Goal: Task Accomplishment & Management: Complete application form

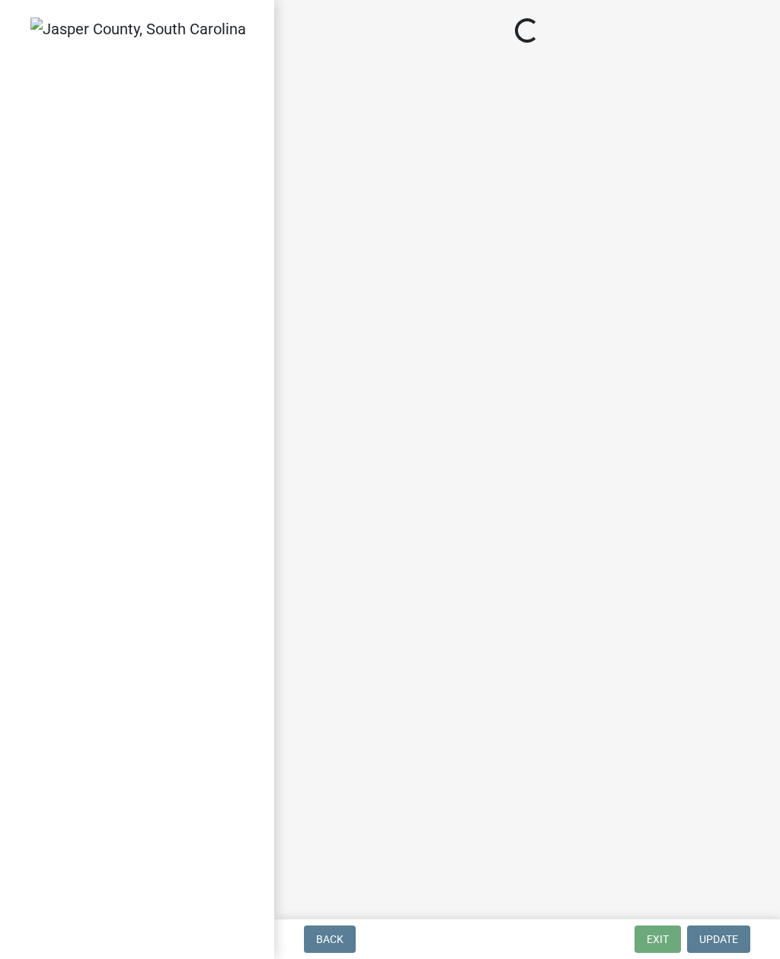
select select "1fd2ea8c-d3fa-421a-a714-565fc228ffd5"
select select "6601e0c7-5937-44f2-8030-00d9a15f712a"
select select "92c2531c-6ecd-46da-8058-e14a6536db75"
select select "fdda8028-9dac-40f9-a250-f3ab834b005a"
select select "c1914784-b206-422f-a5bd-3d87b0004478"
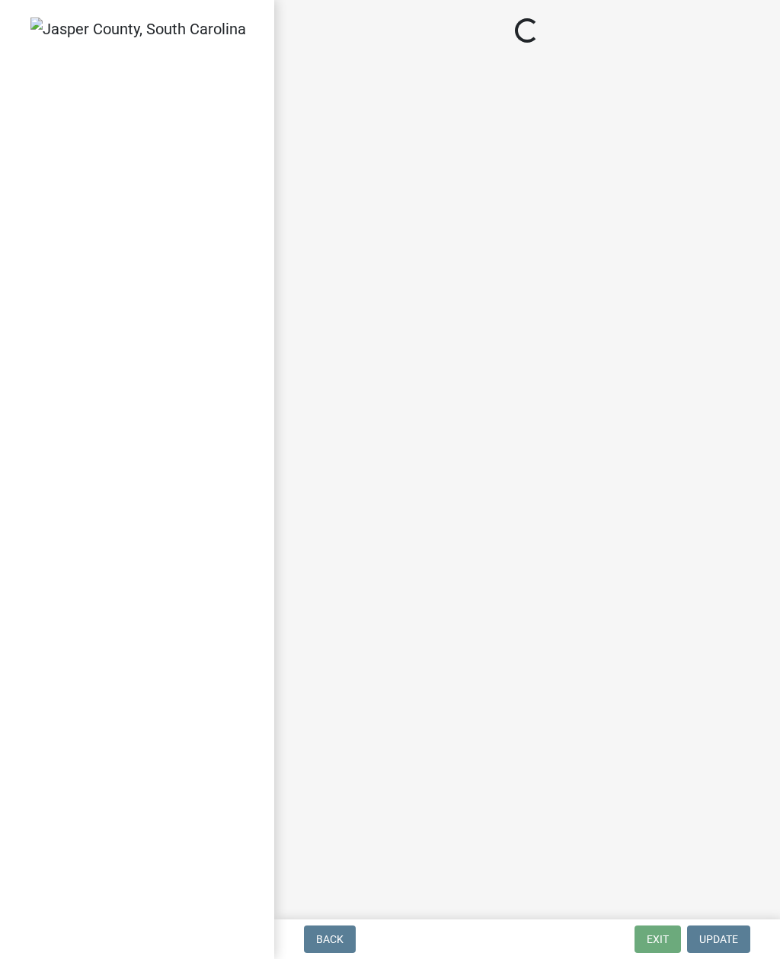
select select "b7ac16bc-f51e-452c-a0de-62c73891cea5"
select select "1ea1eec9-1267-4caa-8d89-0fafbd050fcc"
select select "88a2096b-c1f7-4fdb-8782-b9d94d5a77ee"
select select "cb5709df-d811-4efd-be59-2bfb8a048045"
select select "ae8ebd1d-69d0-45c7-b7ef-7d2425d4c48c"
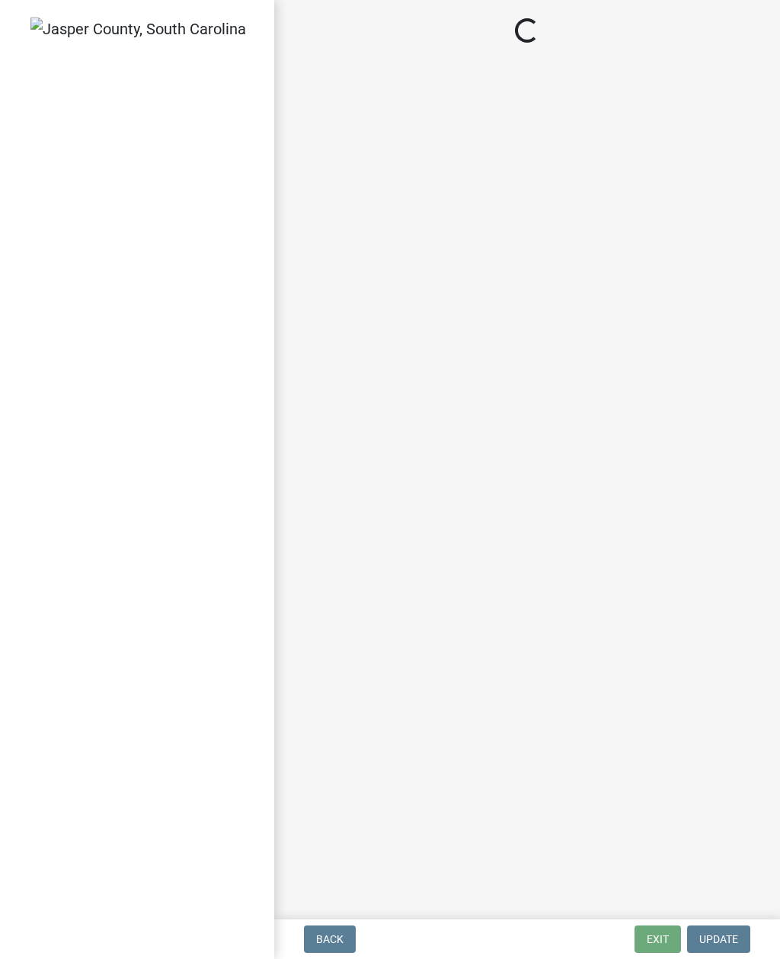
select select "c1a418ad-4ce1-4945-8f01-3181f99ad196"
select select "435b5419-b1db-4133-94d6-c7b298ef7bf0"
select select "5e5a4c22-e60d-4387-87c7-730266b45f1f"
select select "19066980-0fa2-413f-8a35-cbab83e0e7f1"
select select "f254d864-72bd-4ff0-b142-6b961f3de9bc"
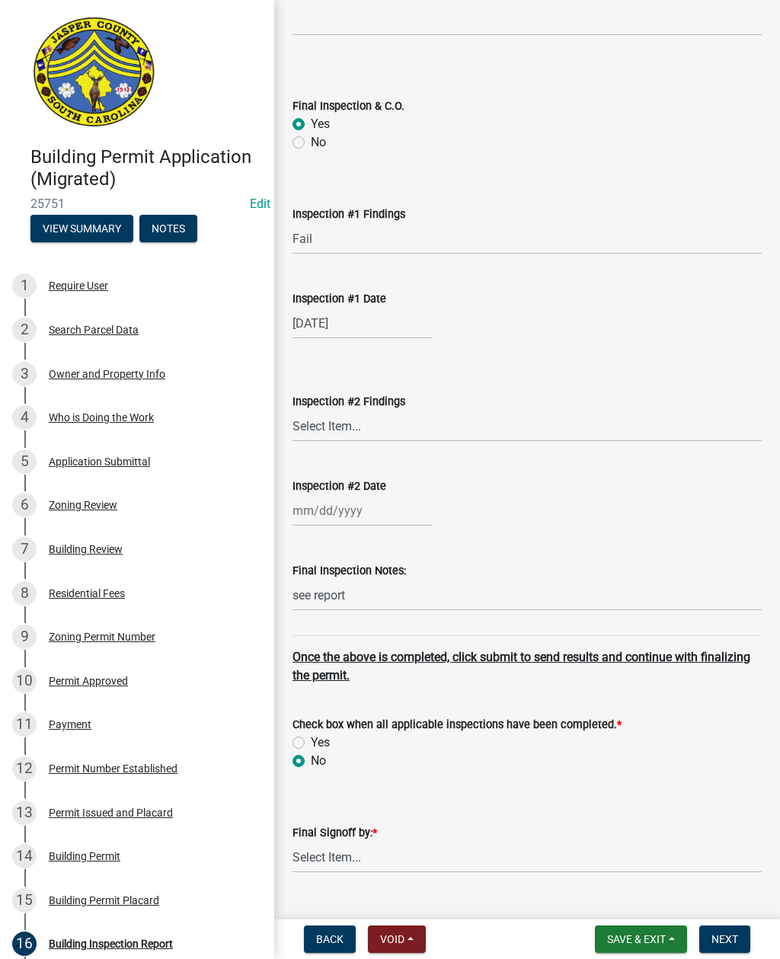
scroll to position [6002, 0]
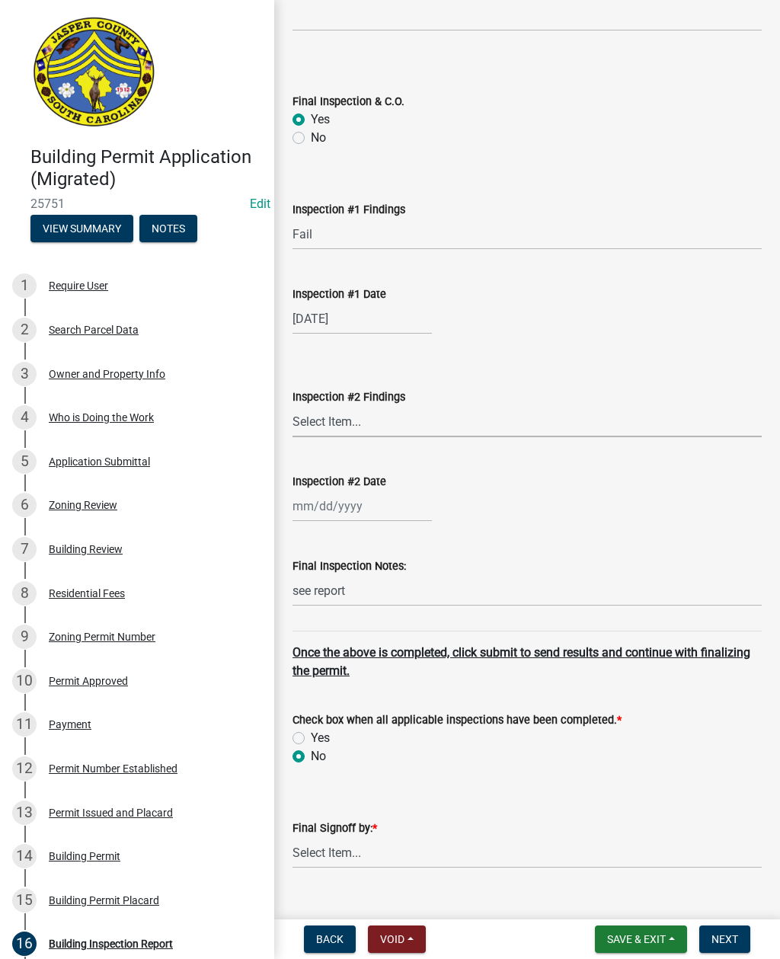
click at [345, 418] on select "Select Item... Pass Fail" at bounding box center [526, 421] width 469 height 31
click at [384, 406] on select "Select Item... Pass Fail" at bounding box center [526, 421] width 469 height 31
select select "0ede1cd4-60e5-41f9-9104-a02186872797"
click at [347, 503] on div at bounding box center [361, 506] width 139 height 31
select select "9"
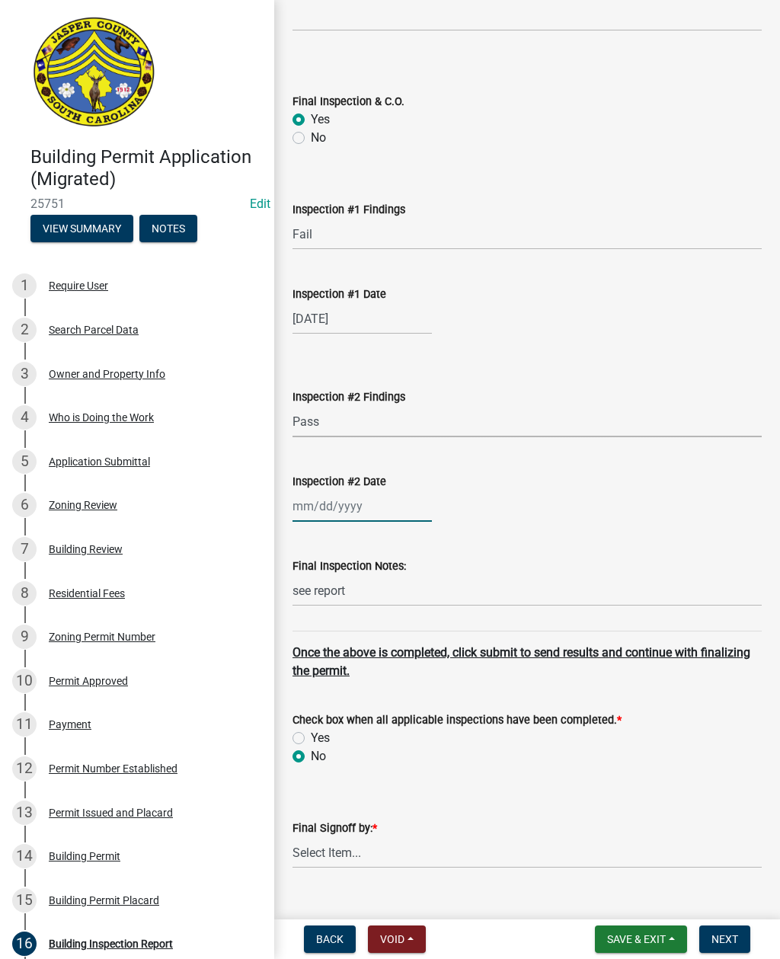
select select "2025"
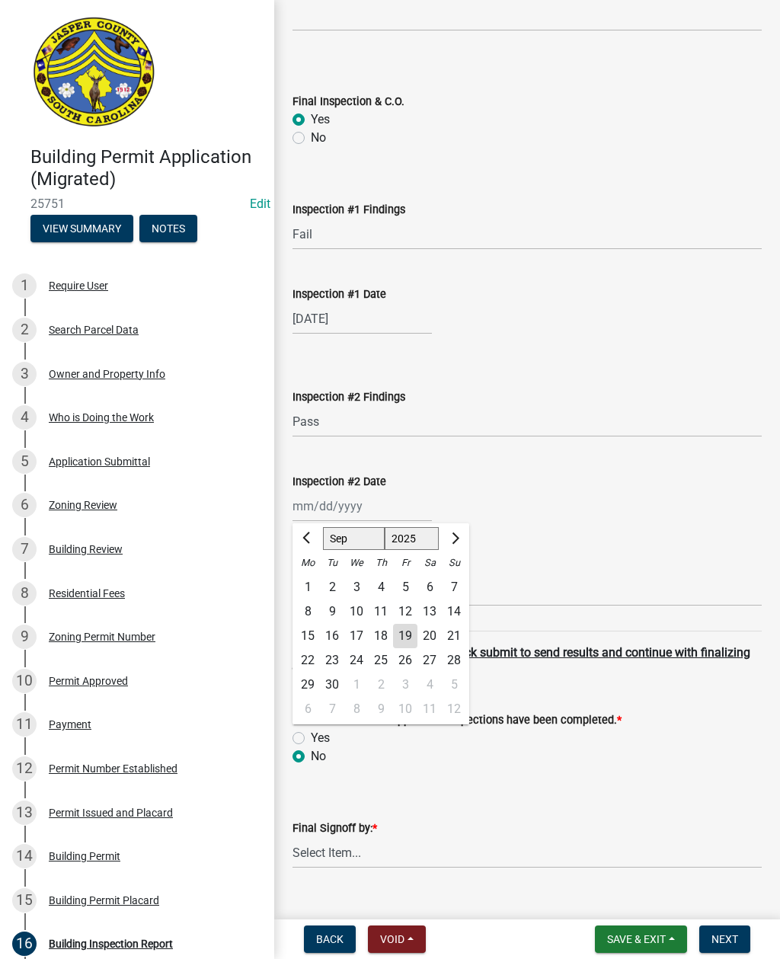
click at [406, 631] on div "19" at bounding box center [405, 636] width 24 height 24
type input "[DATE]"
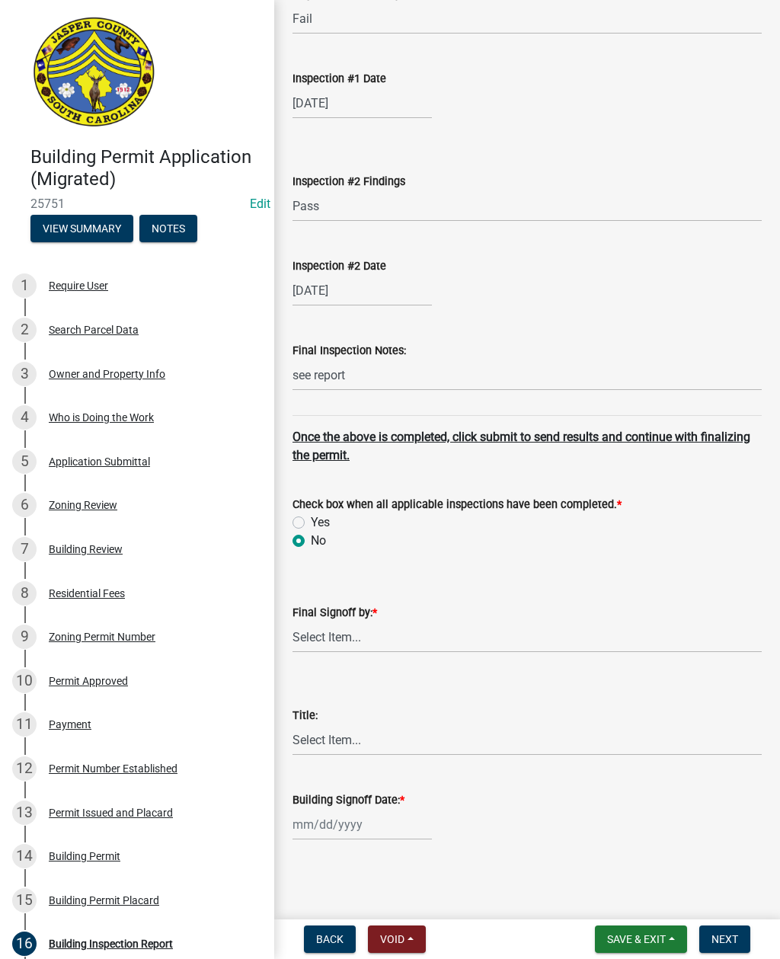
scroll to position [6218, 0]
click at [326, 639] on select "Select Item... [PERSON_NAME] [PERSON_NAME]" at bounding box center [526, 637] width 469 height 31
select select "3a8c2c3a-6357-427a-bc78-d434e93bfcaa"
click at [331, 740] on select "Select Item... Building Inspector Chief Building Official" at bounding box center [526, 739] width 469 height 31
select select "4ef04e45-43c6-4efa-8a39-c3342c2a212d"
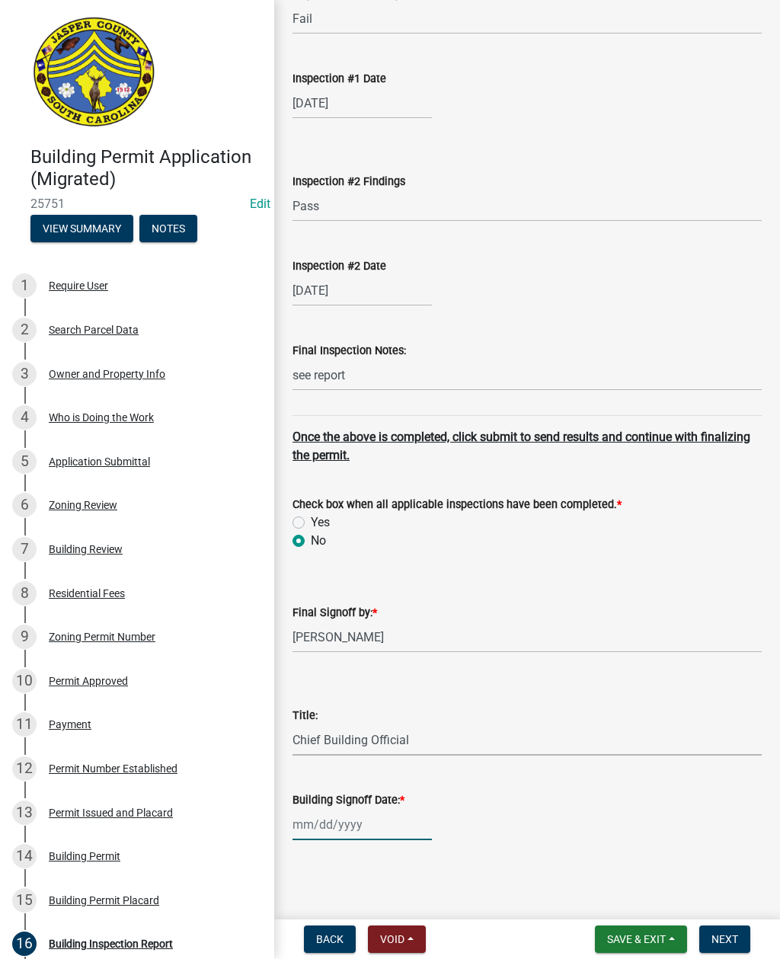
click at [335, 821] on div at bounding box center [361, 824] width 139 height 31
select select "9"
select select "2025"
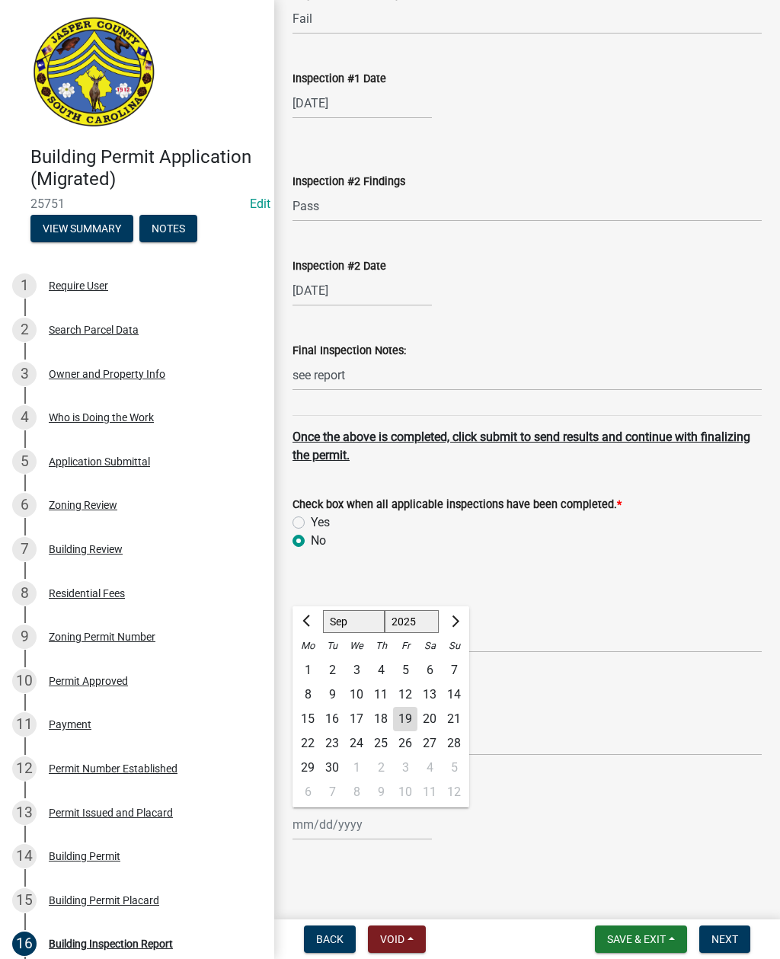
click at [409, 708] on div "19" at bounding box center [405, 719] width 24 height 24
type input "[DATE]"
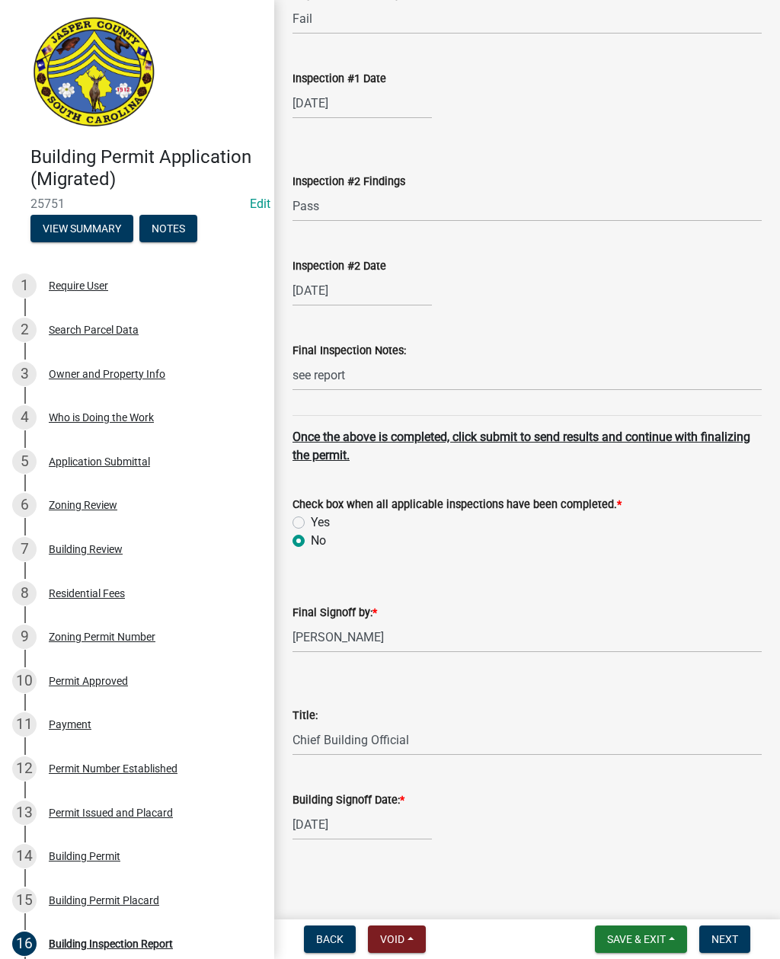
click at [721, 934] on span "Next" at bounding box center [724, 939] width 27 height 12
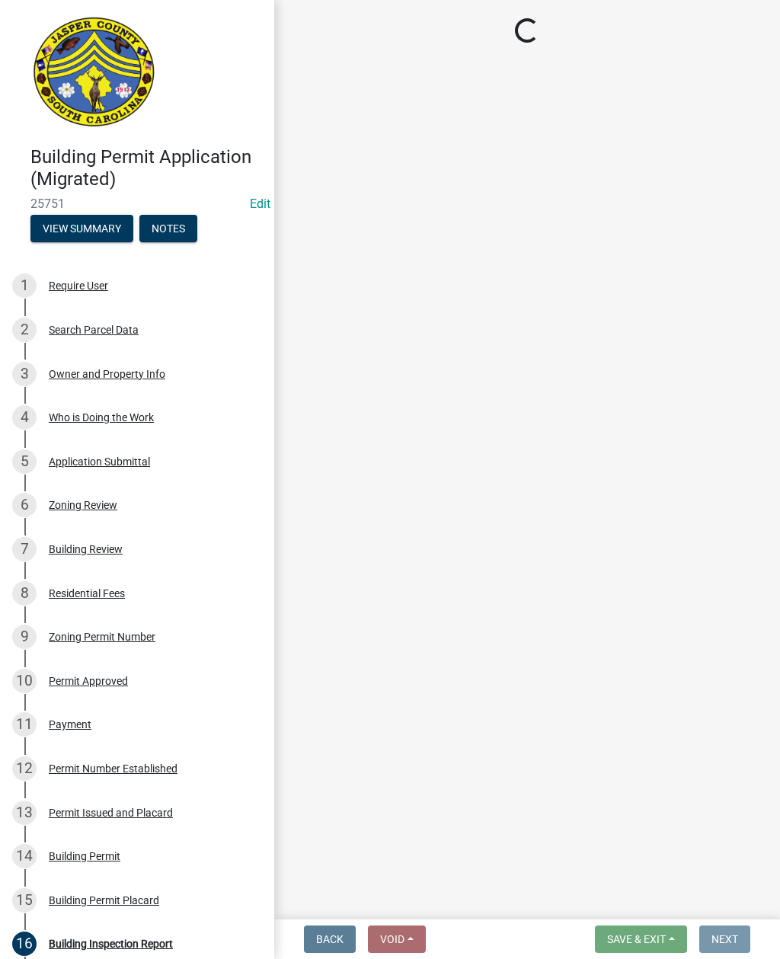
scroll to position [0, 0]
select select "1fd2ea8c-d3fa-421a-a714-565fc228ffd5"
select select "6601e0c7-5937-44f2-8030-00d9a15f712a"
select select "92c2531c-6ecd-46da-8058-e14a6536db75"
select select "fdda8028-9dac-40f9-a250-f3ab834b005a"
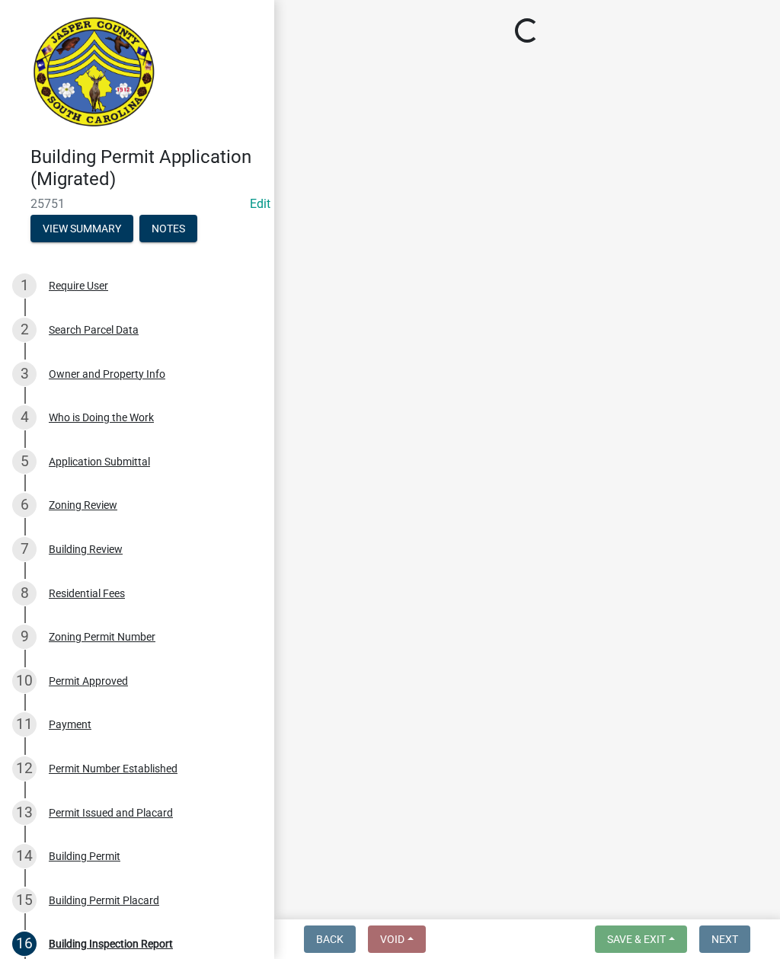
select select "c1914784-b206-422f-a5bd-3d87b0004478"
select select "b7ac16bc-f51e-452c-a0de-62c73891cea5"
select select "1ea1eec9-1267-4caa-8d89-0fafbd050fcc"
select select "88a2096b-c1f7-4fdb-8782-b9d94d5a77ee"
select select "cb5709df-d811-4efd-be59-2bfb8a048045"
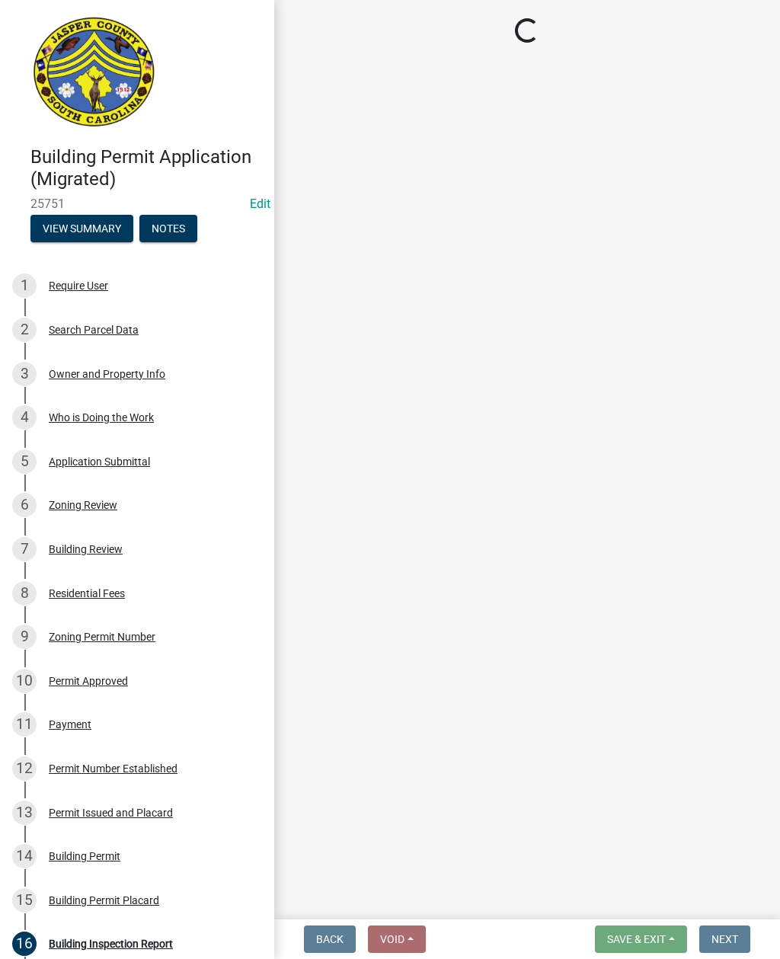
select select "ae8ebd1d-69d0-45c7-b7ef-7d2425d4c48c"
select select "c1a418ad-4ce1-4945-8f01-3181f99ad196"
select select "435b5419-b1db-4133-94d6-c7b298ef7bf0"
select select "5e5a4c22-e60d-4387-87c7-730266b45f1f"
select select "19066980-0fa2-413f-8a35-cbab83e0e7f1"
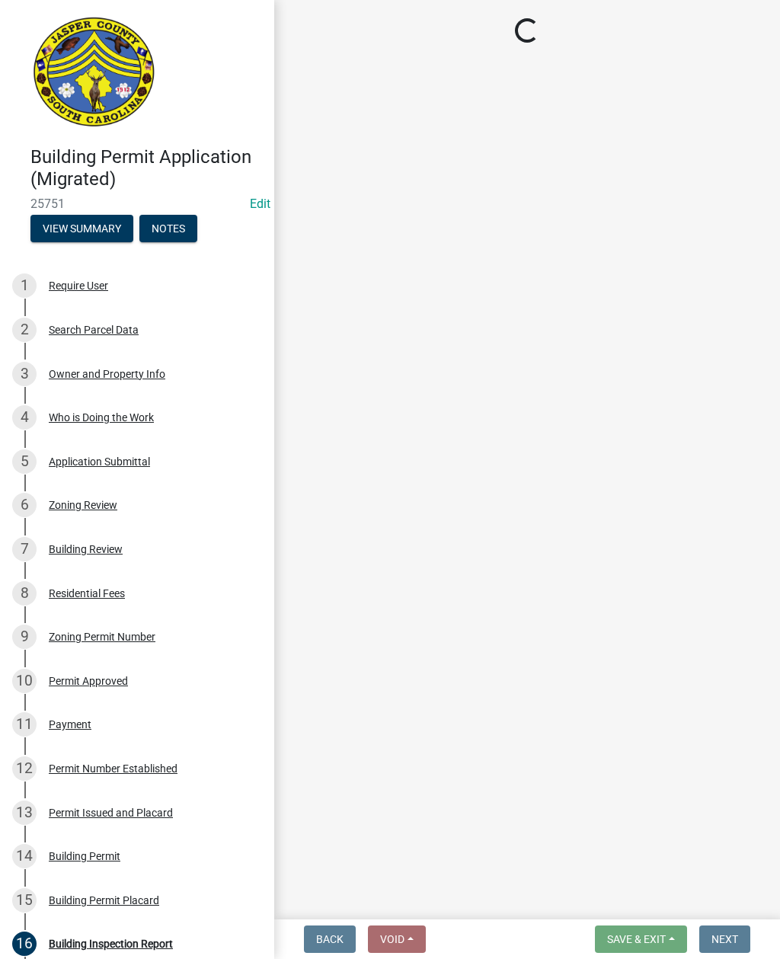
select select "f254d864-72bd-4ff0-b142-6b961f3de9bc"
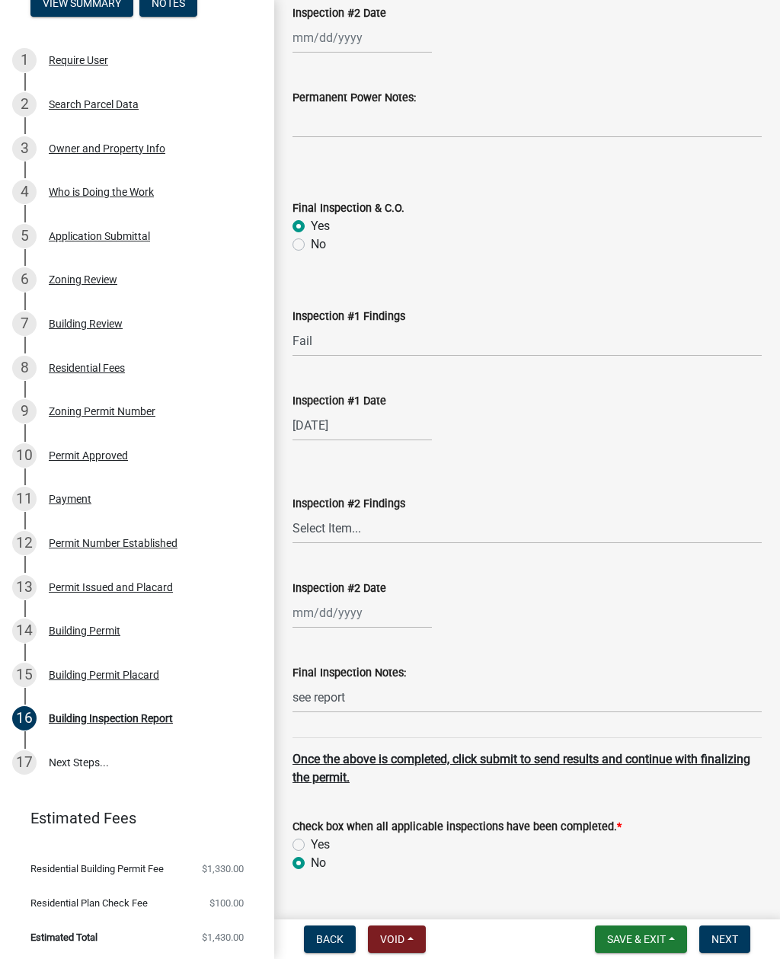
scroll to position [5887, 0]
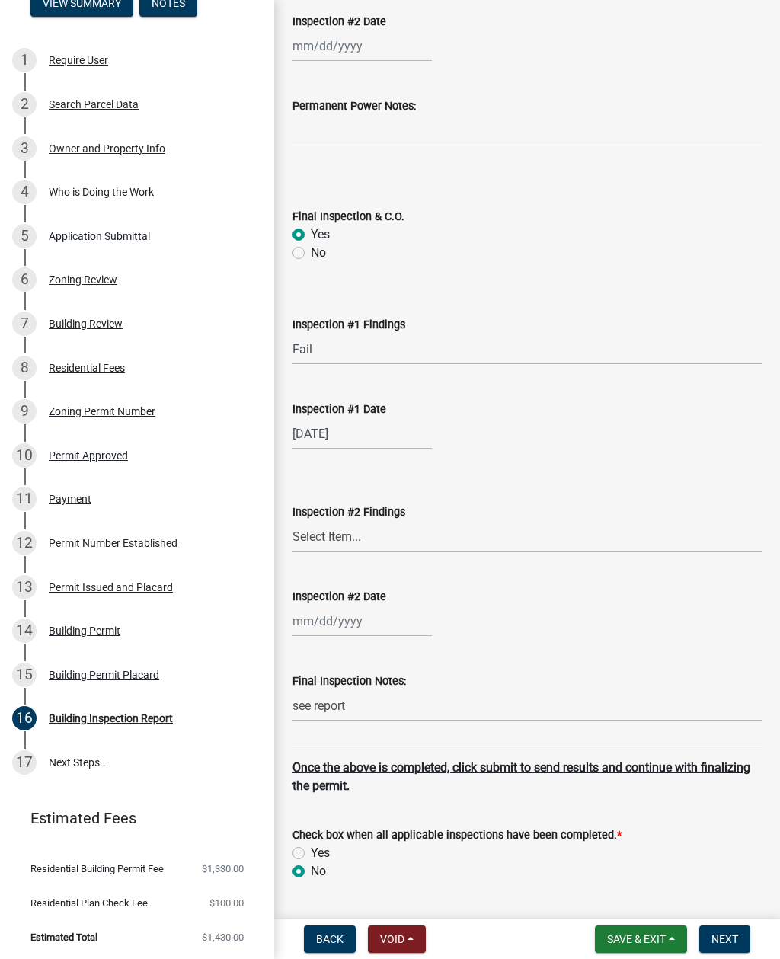
click at [343, 539] on select "Select Item... Pass Fail" at bounding box center [526, 536] width 469 height 31
select select "0ede1cd4-60e5-41f9-9104-a02186872797"
click at [362, 628] on div at bounding box center [361, 621] width 139 height 31
select select "9"
select select "2025"
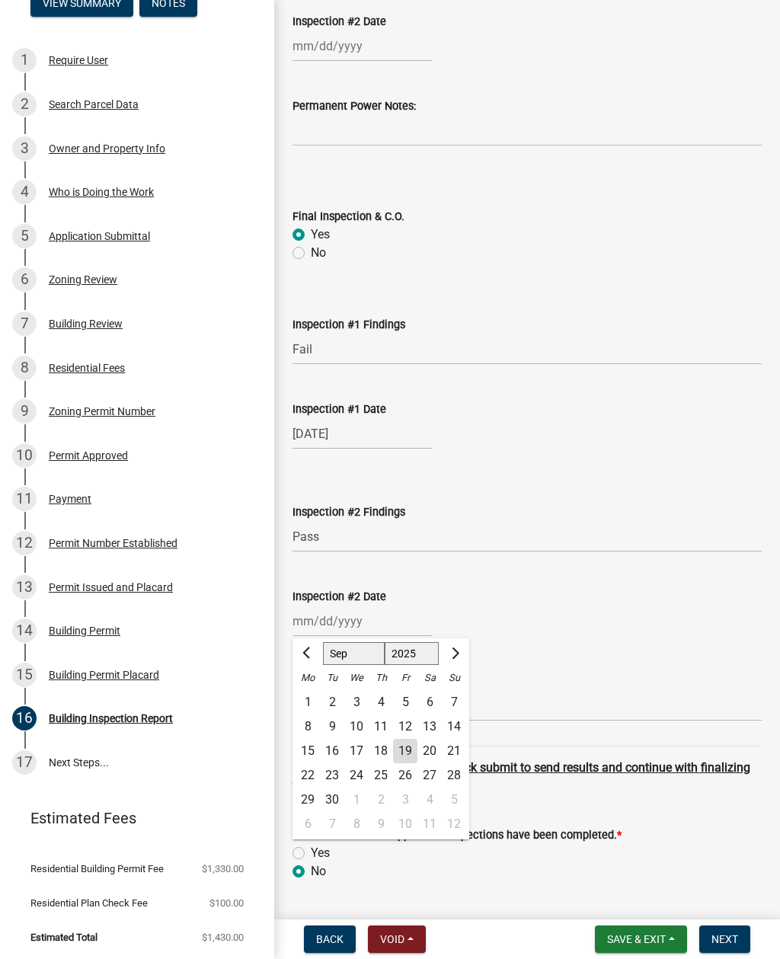
click at [399, 755] on div "19" at bounding box center [405, 751] width 24 height 24
type input "[DATE]"
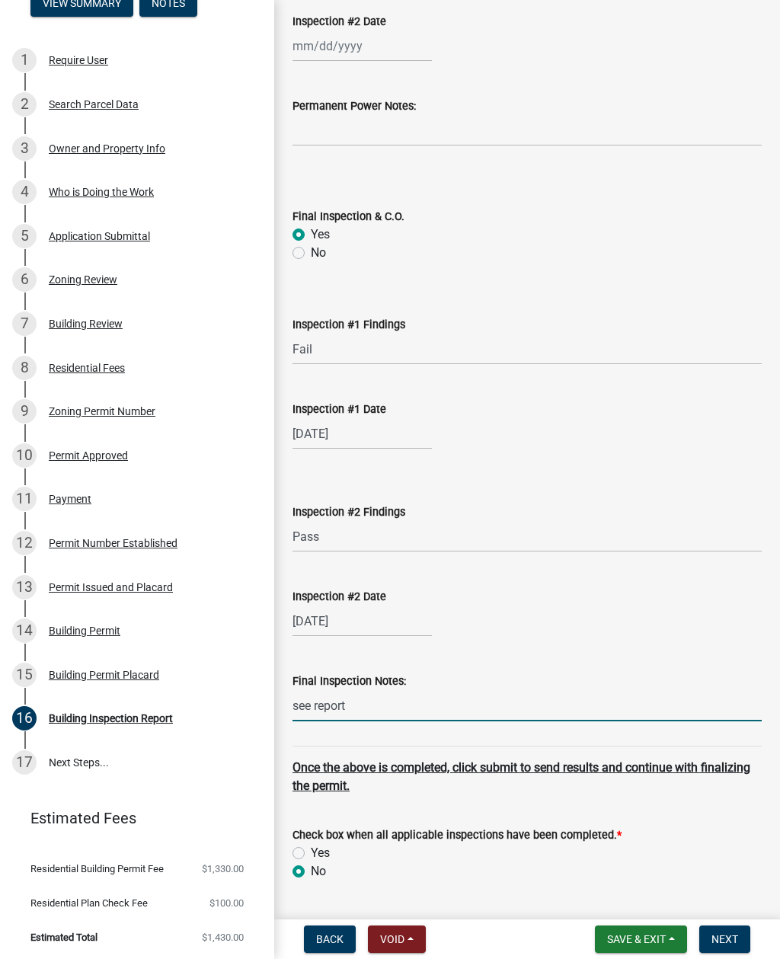
click at [358, 702] on input "see report" at bounding box center [526, 705] width 469 height 31
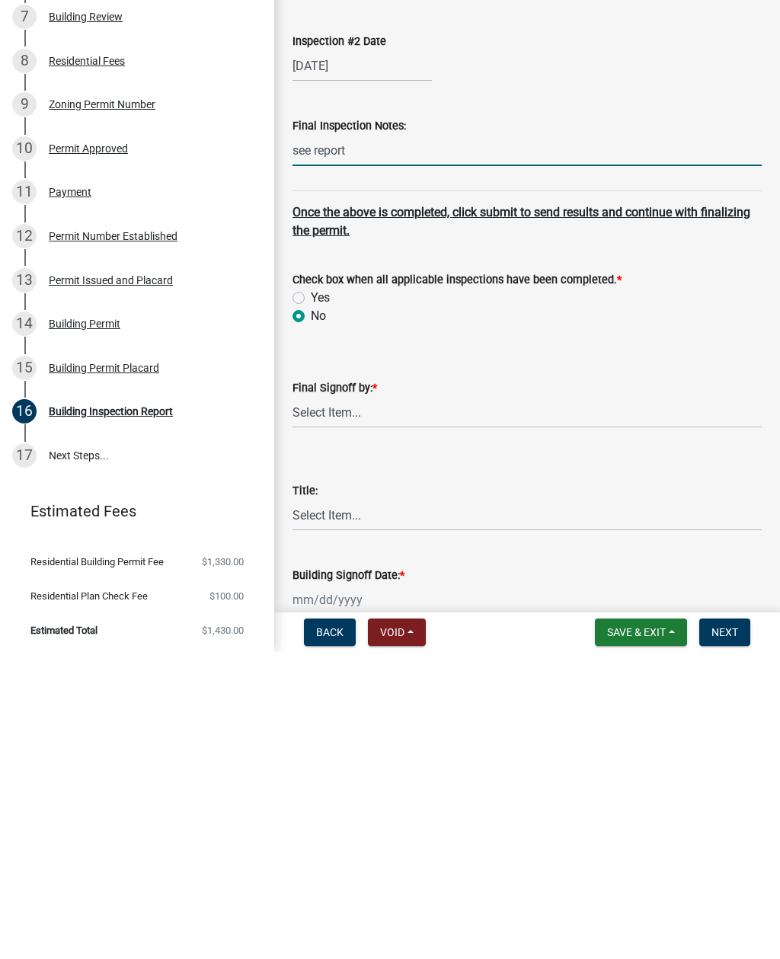
scroll to position [6136, 0]
click at [338, 703] on select "Select Item... [PERSON_NAME] [PERSON_NAME]" at bounding box center [526, 718] width 469 height 31
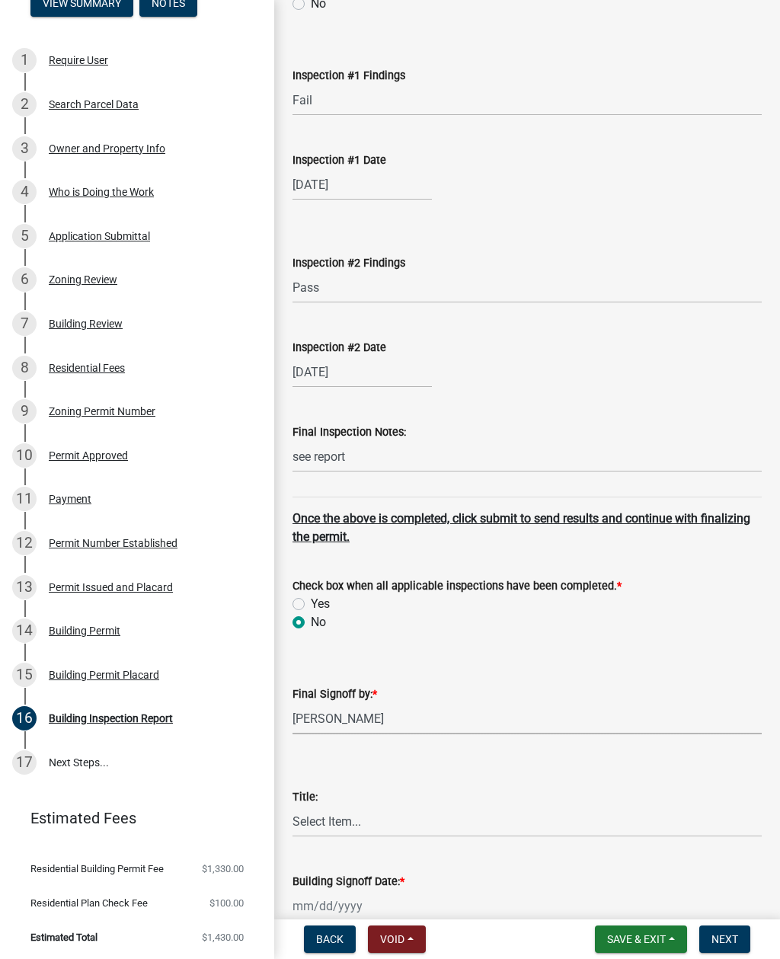
select select "3a8c2c3a-6357-427a-bc78-d434e93bfcaa"
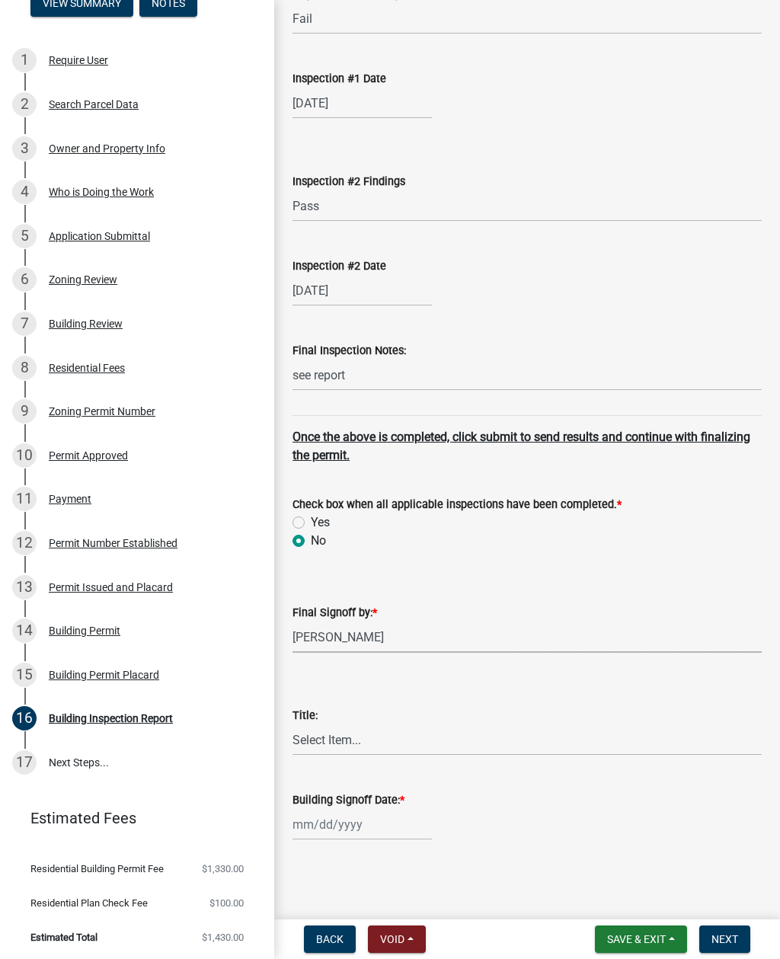
scroll to position [6218, 0]
click at [338, 741] on select "Select Item... Building Inspector Chief Building Official" at bounding box center [526, 739] width 469 height 31
select select "4ef04e45-43c6-4efa-8a39-c3342c2a212d"
click at [334, 827] on div at bounding box center [361, 824] width 139 height 31
select select "9"
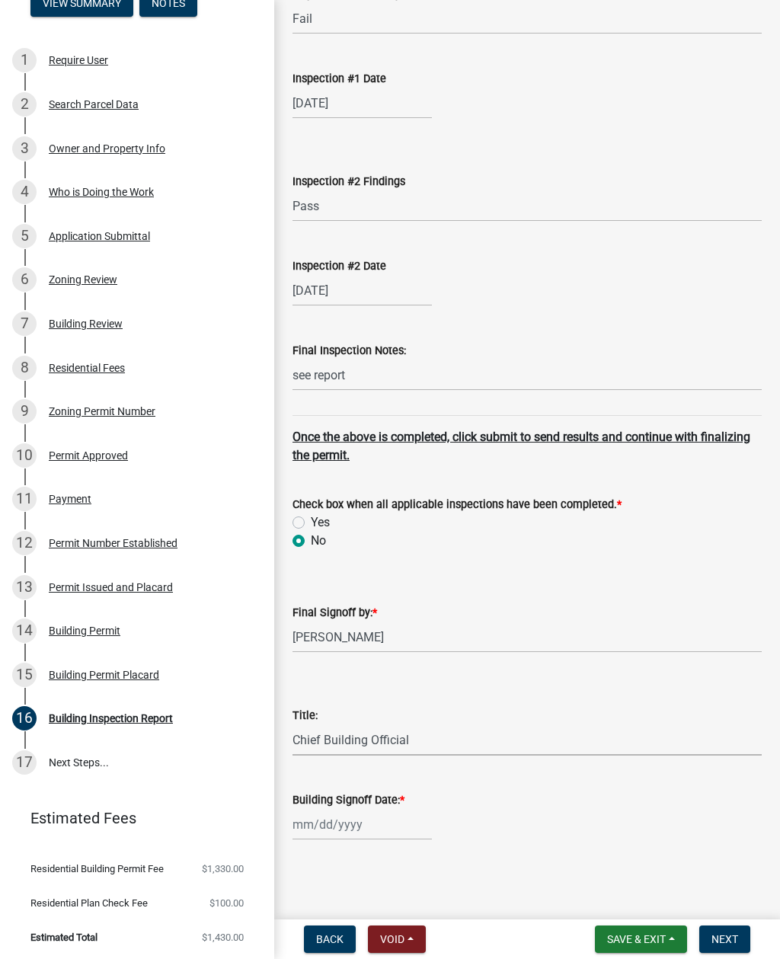
select select "2025"
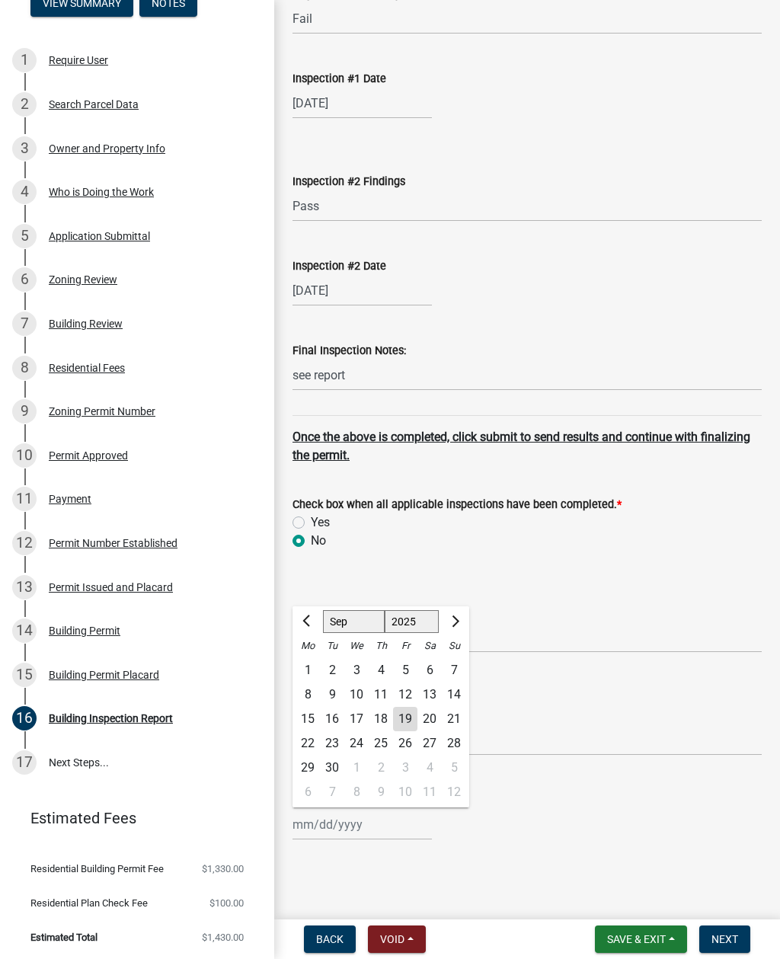
click at [407, 714] on div "19" at bounding box center [405, 719] width 24 height 24
type input "[DATE]"
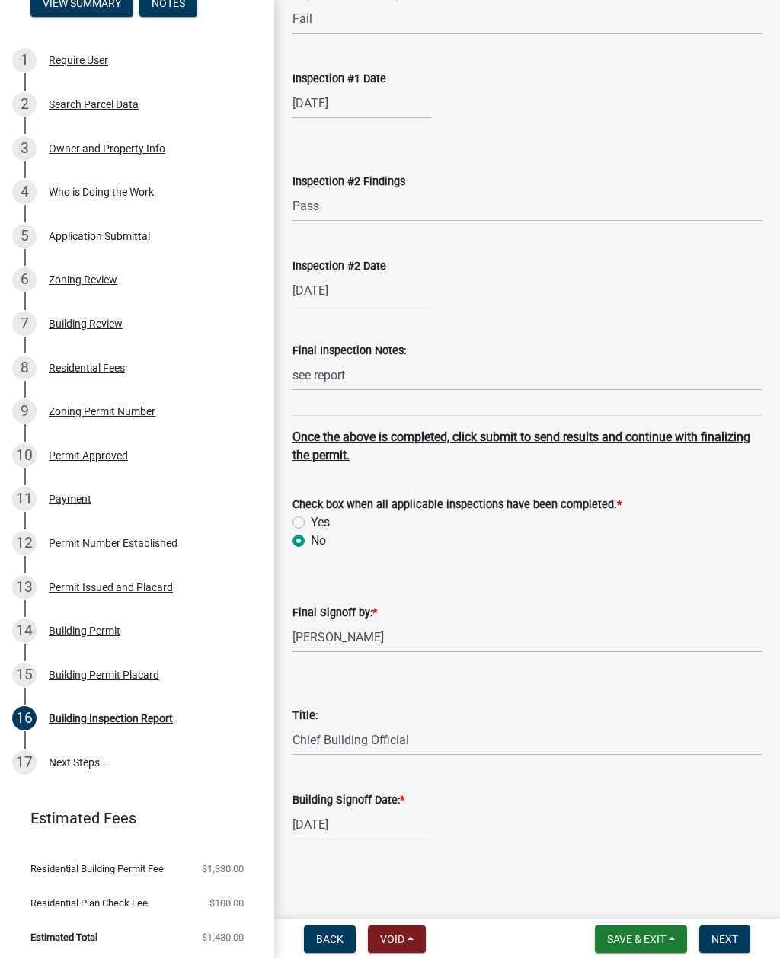
click at [731, 933] on span "Next" at bounding box center [724, 939] width 27 height 12
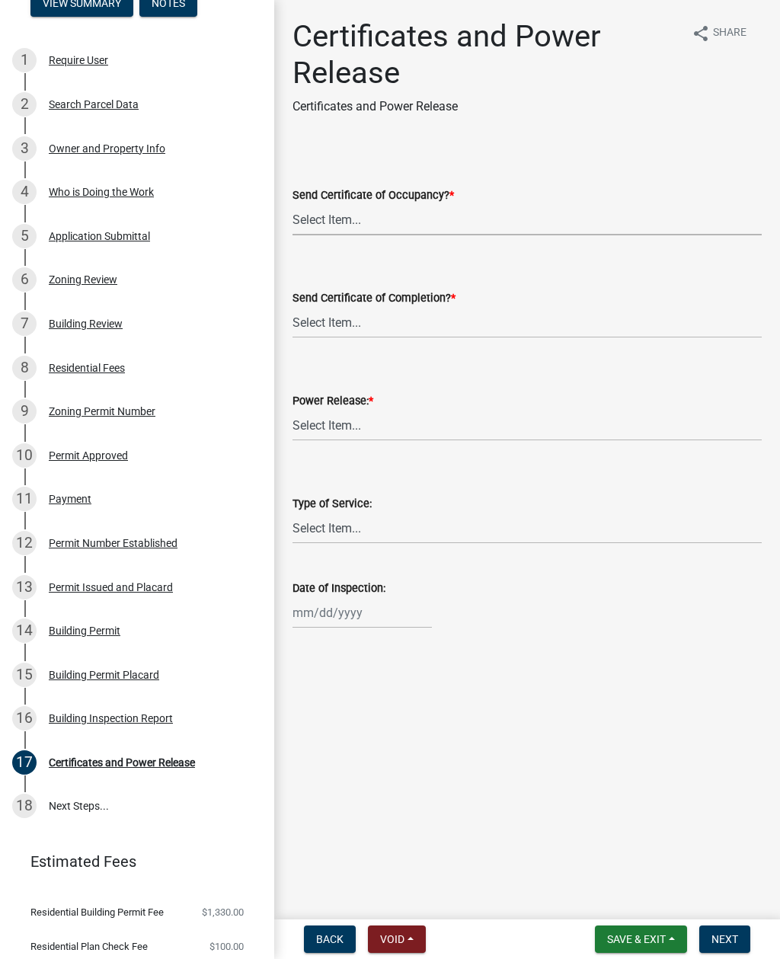
click at [350, 217] on select "Select Item... Yes No" at bounding box center [526, 219] width 469 height 31
select select "d1745e2a-dfbe-46c0-8a9f-1b5514f313cb"
click at [344, 423] on select "Select Item... Do Not Send release Dominion Energy [US_STATE] Palmetto Electric…" at bounding box center [526, 425] width 469 height 31
select select "7aaf22db-5507-4658-bb62-71a7455fb442"
click at [341, 527] on select "Select Item... Permanent Temporary" at bounding box center [526, 528] width 469 height 31
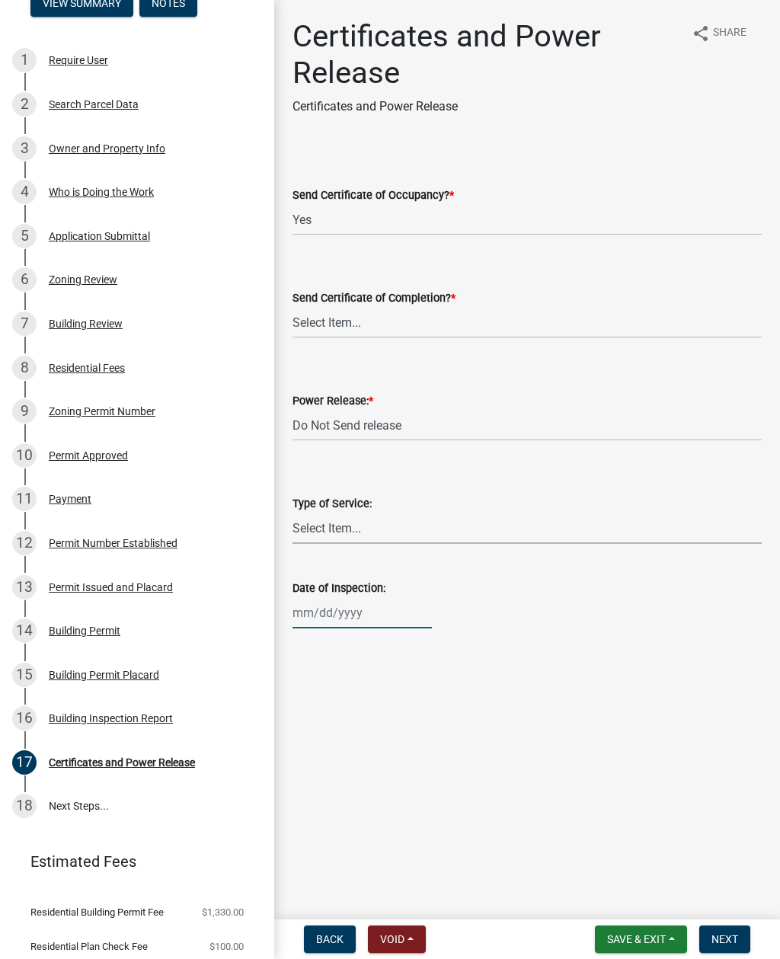
click at [348, 612] on div at bounding box center [361, 612] width 139 height 31
select select "9"
select select "2025"
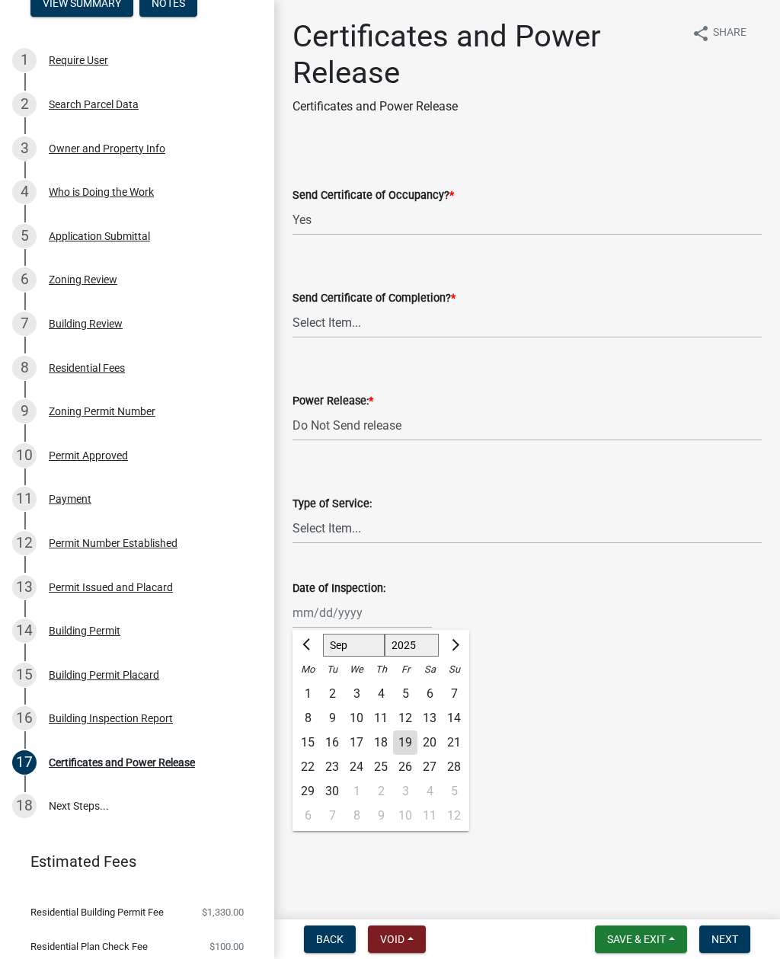
click at [399, 742] on div "19" at bounding box center [405, 742] width 24 height 24
type input "[DATE]"
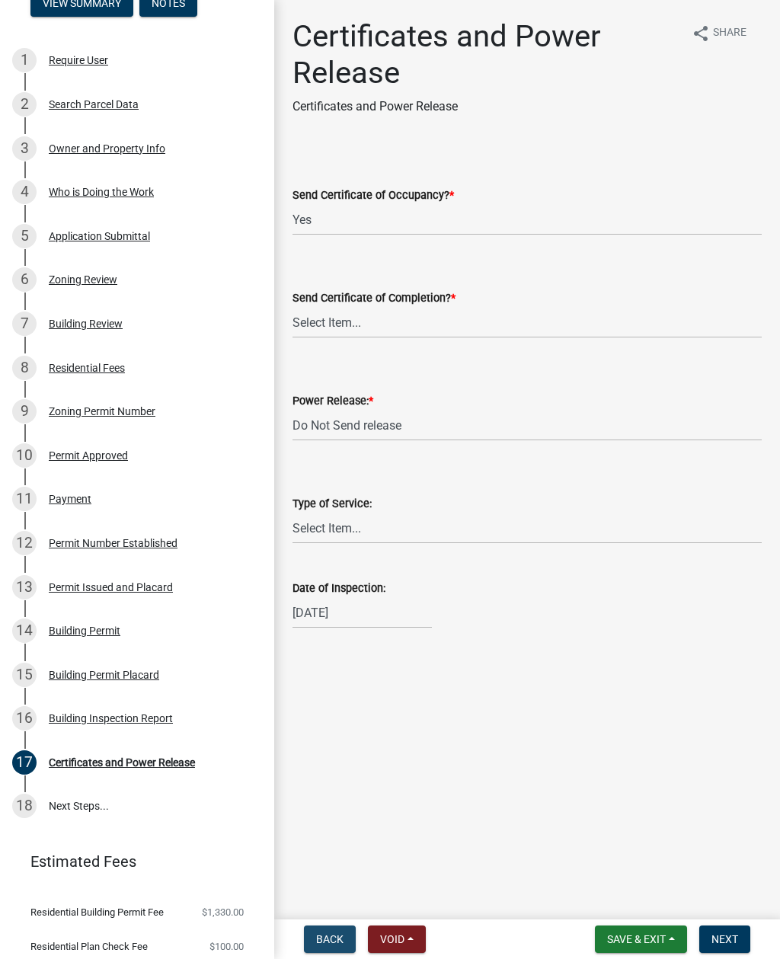
click at [331, 936] on span "Back" at bounding box center [329, 939] width 27 height 12
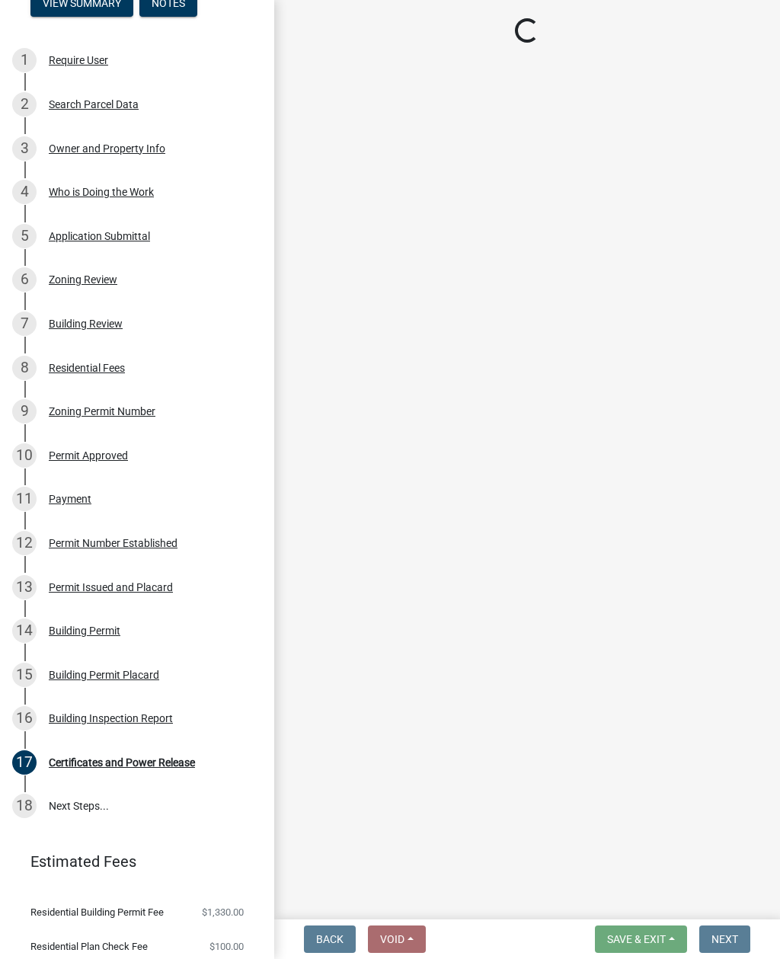
select select "1fd2ea8c-d3fa-421a-a714-565fc228ffd5"
select select "6601e0c7-5937-44f2-8030-00d9a15f712a"
select select "92c2531c-6ecd-46da-8058-e14a6536db75"
select select "fdda8028-9dac-40f9-a250-f3ab834b005a"
select select "c1914784-b206-422f-a5bd-3d87b0004478"
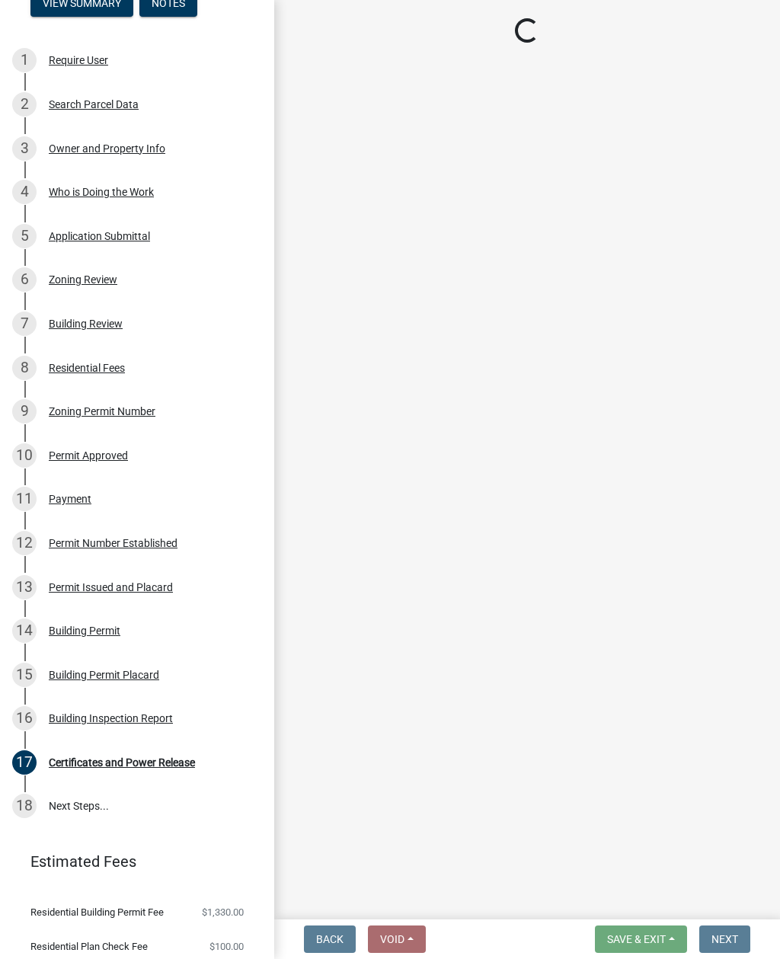
select select "b7ac16bc-f51e-452c-a0de-62c73891cea5"
select select "1ea1eec9-1267-4caa-8d89-0fafbd050fcc"
select select "88a2096b-c1f7-4fdb-8782-b9d94d5a77ee"
select select "cb5709df-d811-4efd-be59-2bfb8a048045"
select select "ae8ebd1d-69d0-45c7-b7ef-7d2425d4c48c"
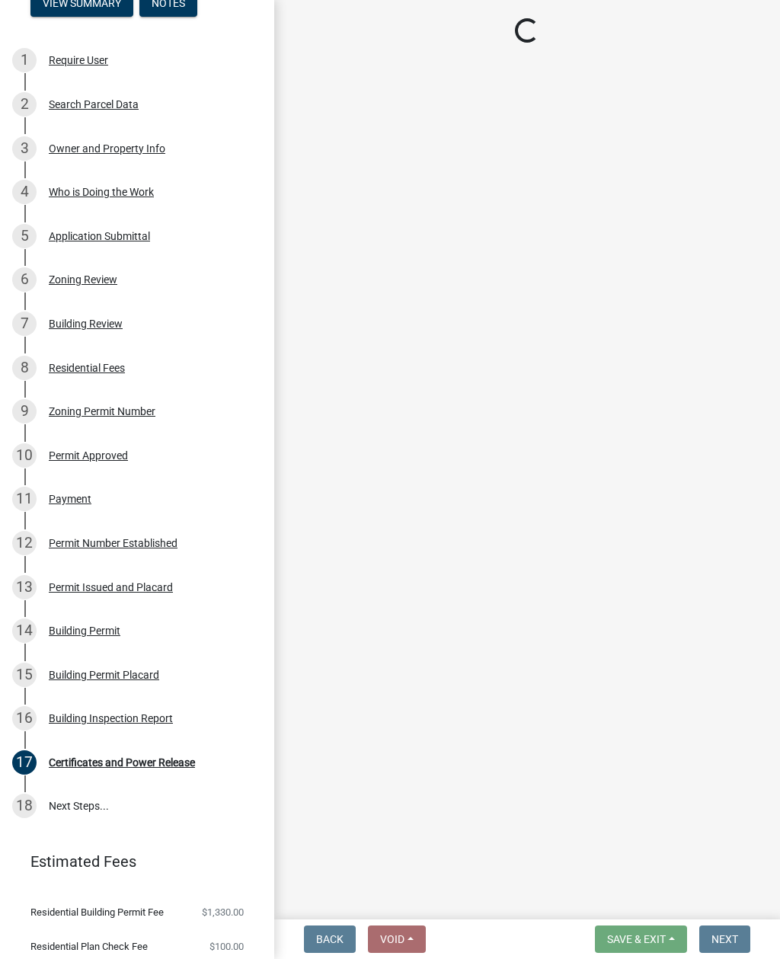
select select "c1a418ad-4ce1-4945-8f01-3181f99ad196"
select select "435b5419-b1db-4133-94d6-c7b298ef7bf0"
select select "5e5a4c22-e60d-4387-87c7-730266b45f1f"
select select "19066980-0fa2-413f-8a35-cbab83e0e7f1"
select select "f254d864-72bd-4ff0-b142-6b961f3de9bc"
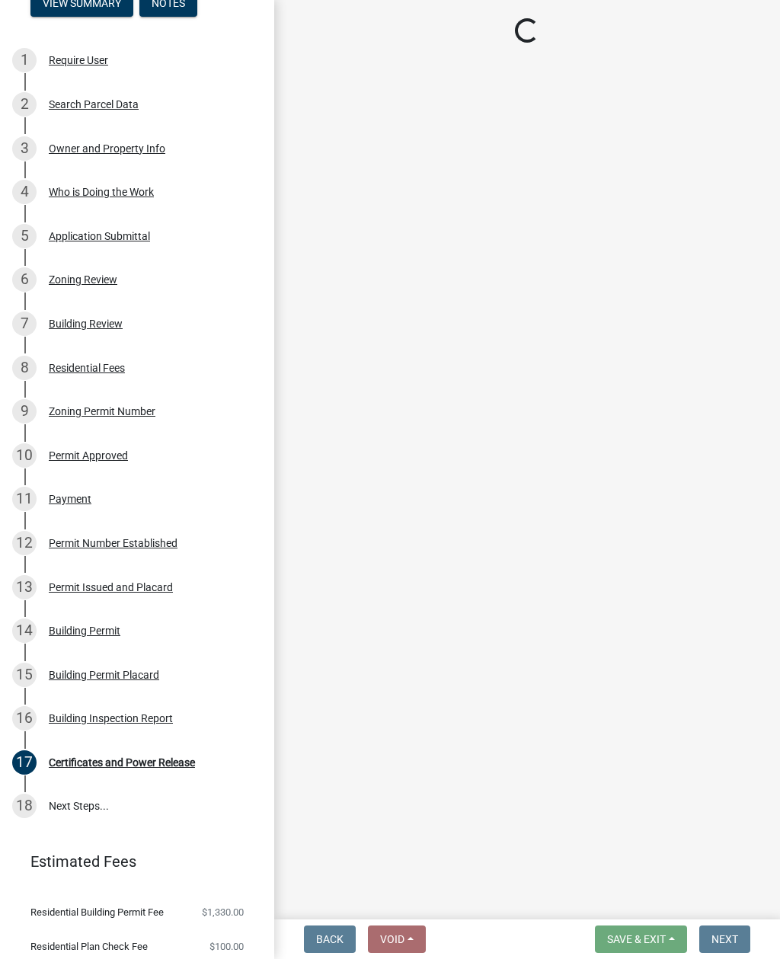
select select "0ede1cd4-60e5-41f9-9104-a02186872797"
select select "3a8c2c3a-6357-427a-bc78-d434e93bfcaa"
select select "4ef04e45-43c6-4efa-8a39-c3342c2a212d"
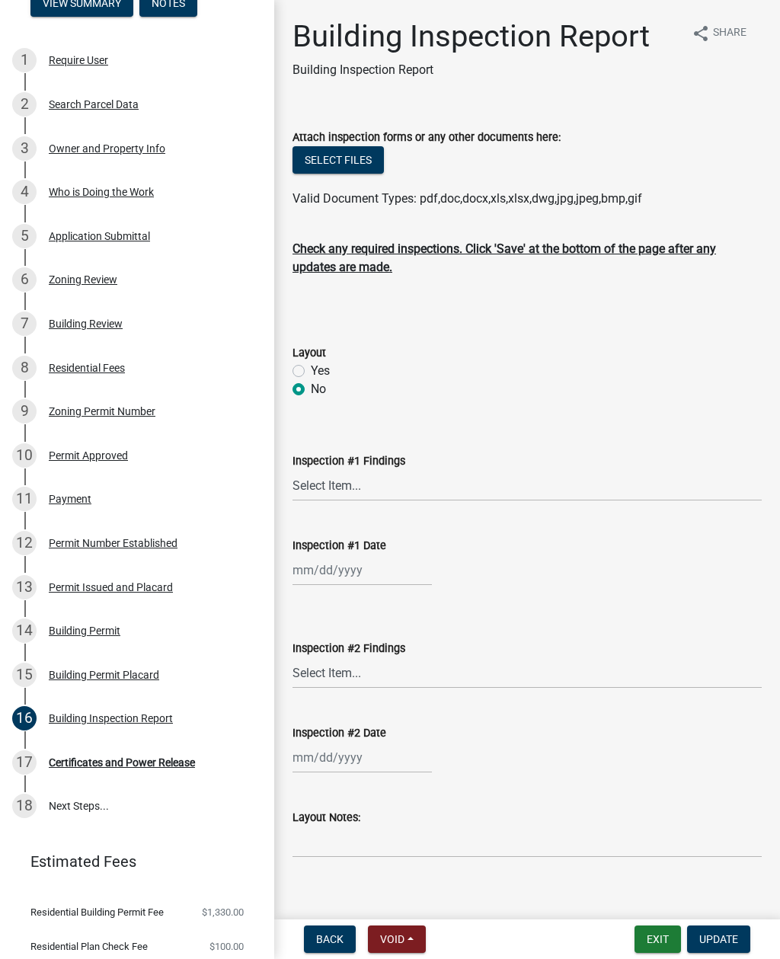
click at [347, 162] on button "Select files" at bounding box center [337, 159] width 91 height 27
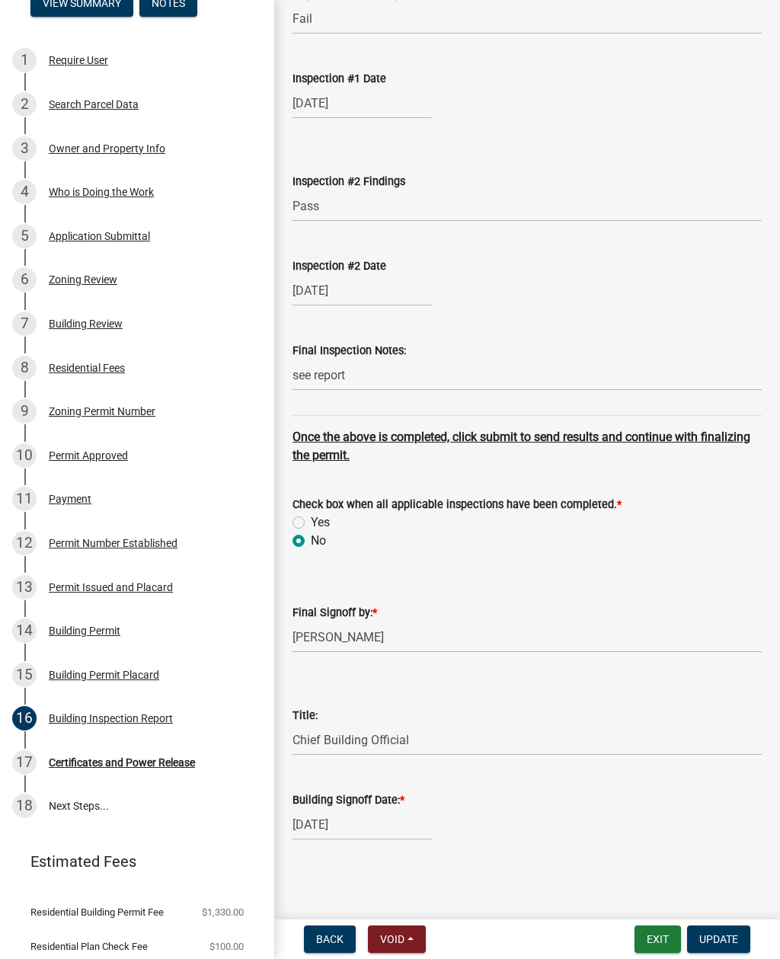
scroll to position [6273, 0]
click at [722, 930] on button "Update" at bounding box center [718, 938] width 63 height 27
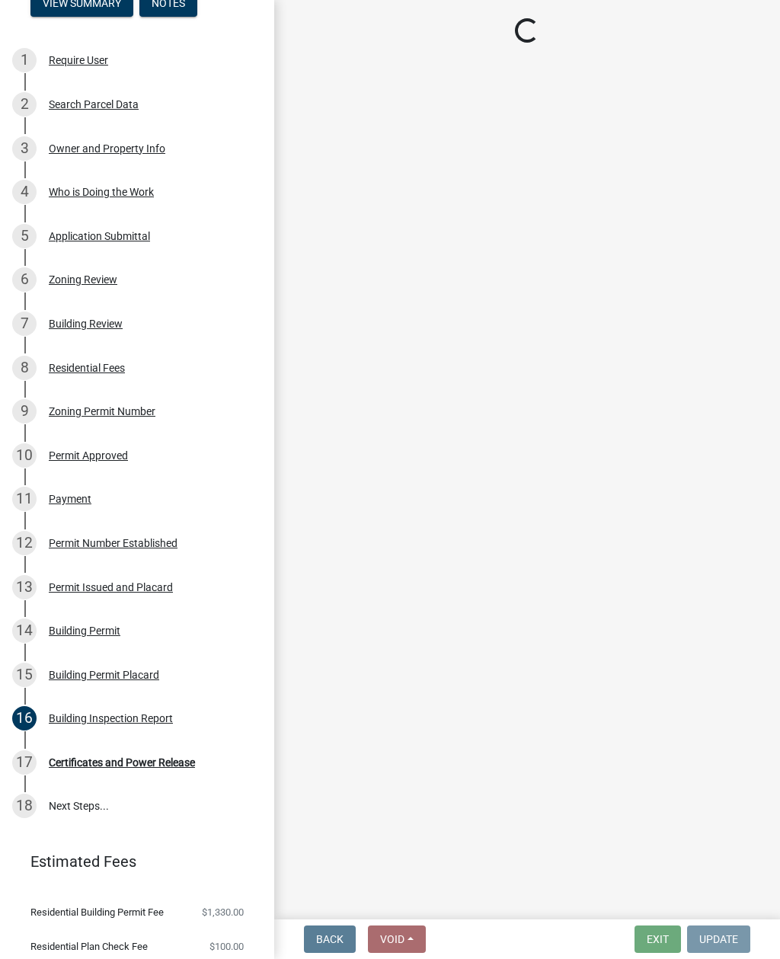
scroll to position [0, 0]
select select "d1745e2a-dfbe-46c0-8a9f-1b5514f313cb"
select select "7aaf22db-5507-4658-bb62-71a7455fb442"
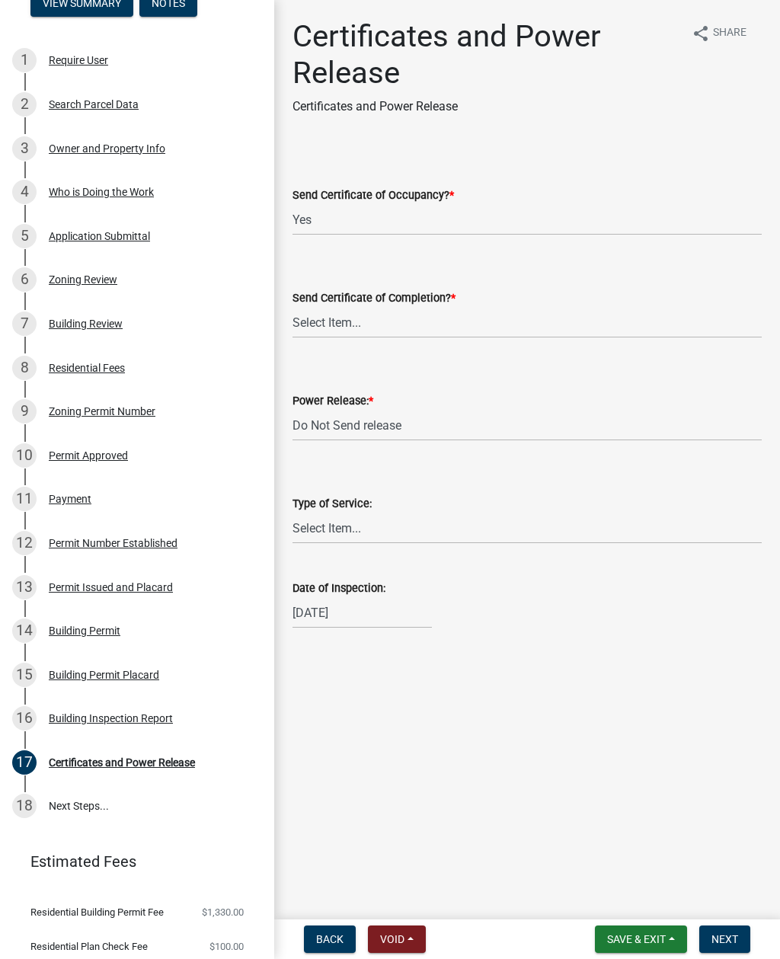
click at [725, 930] on button "Next" at bounding box center [724, 938] width 51 height 27
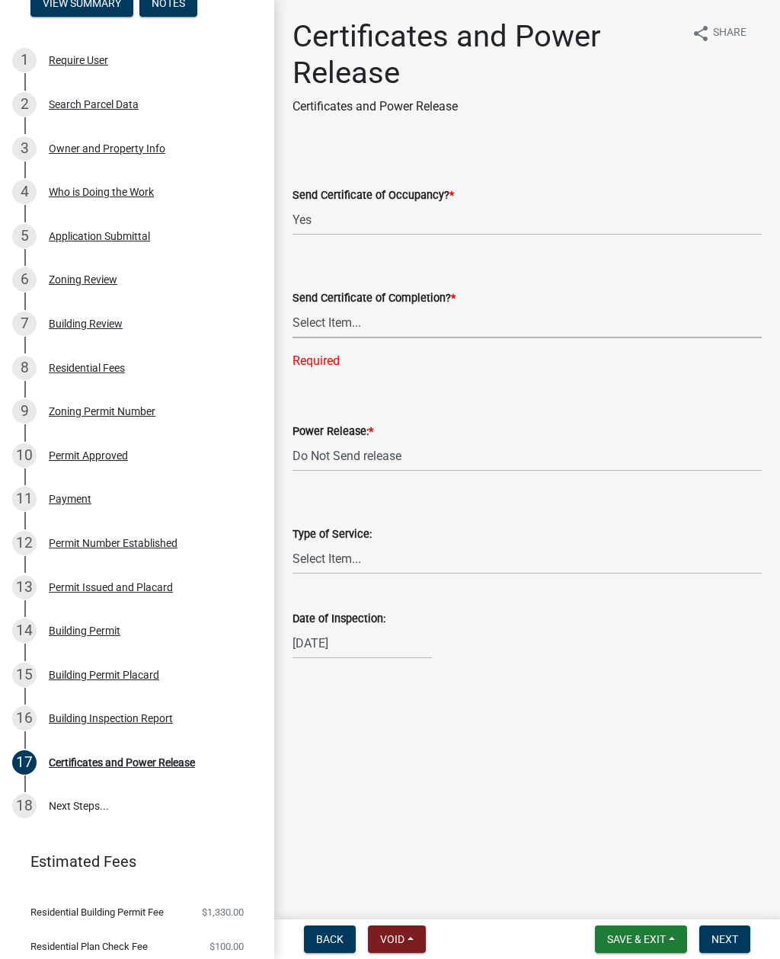
click at [337, 326] on select "Select Item... Yes No" at bounding box center [526, 322] width 469 height 31
select select "69fdfc3b-d50b-4e3f-871f-dca502ca133f"
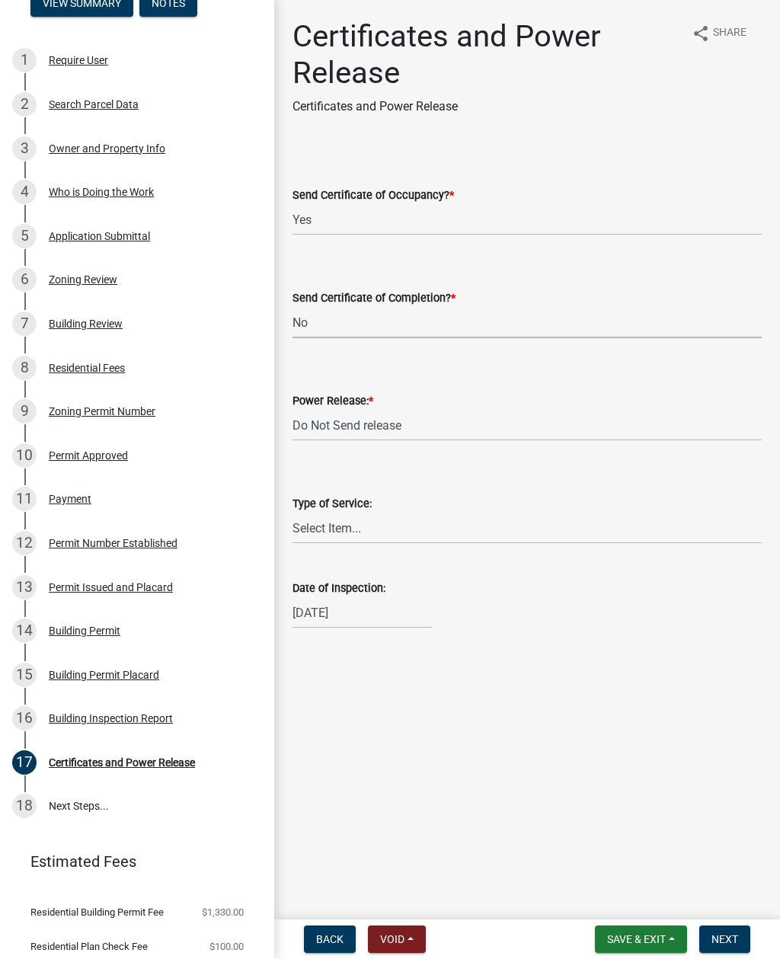
click at [731, 935] on span "Next" at bounding box center [724, 939] width 27 height 12
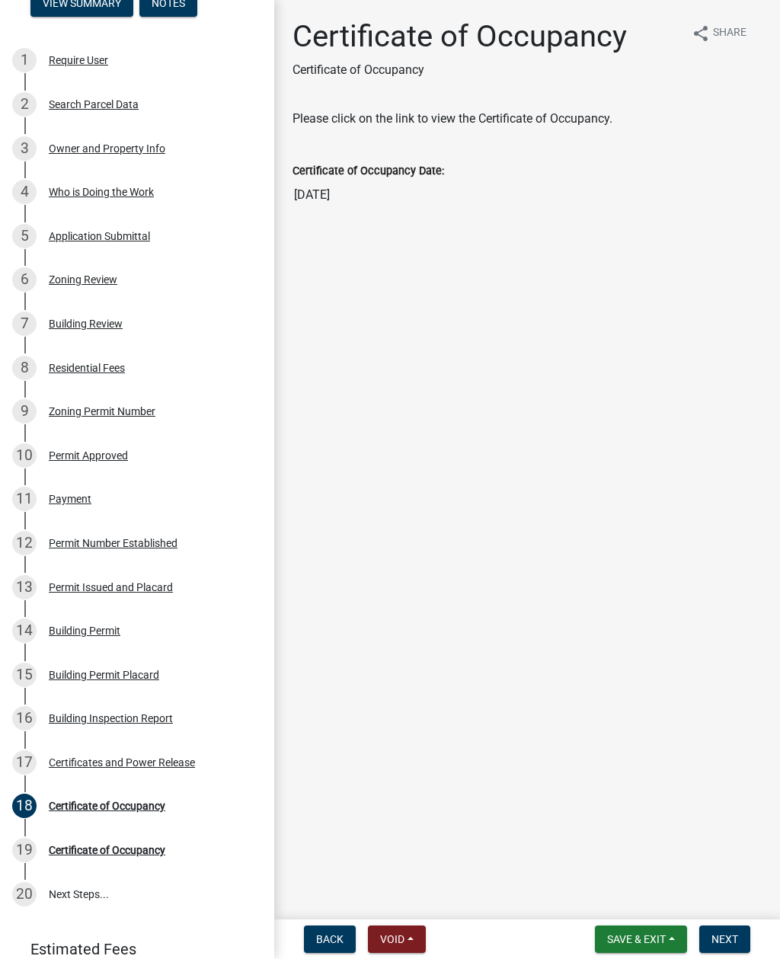
click at [727, 941] on span "Next" at bounding box center [724, 939] width 27 height 12
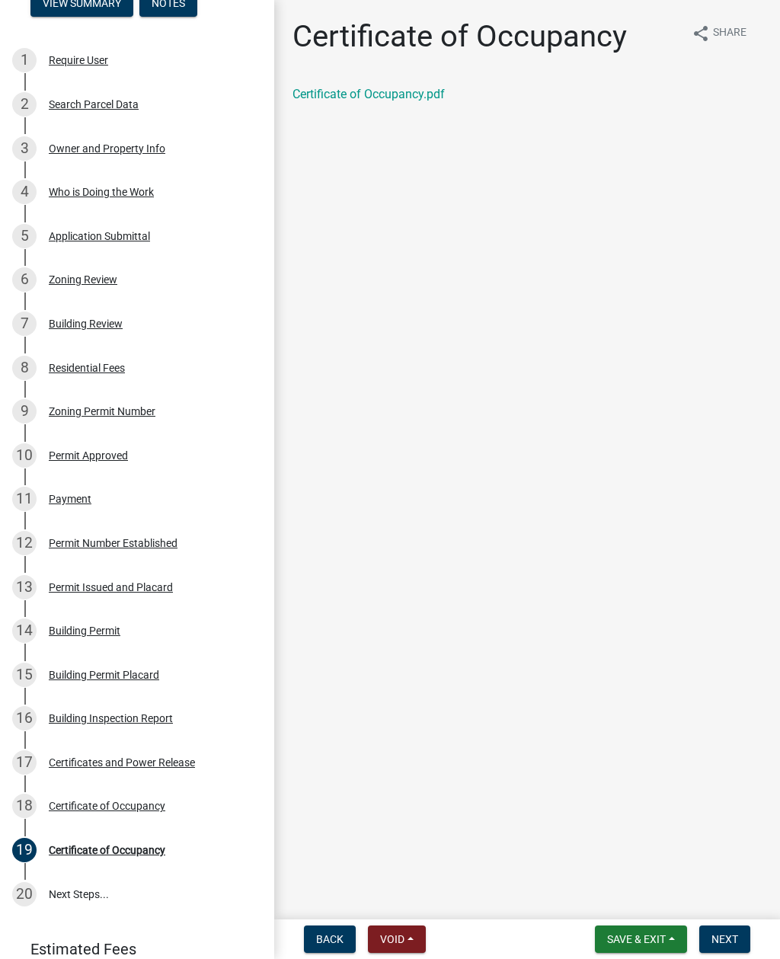
click at [641, 937] on span "Save & Exit" at bounding box center [636, 939] width 59 height 12
click at [720, 779] on main "Certificate of Occupancy share Share Certificate of Occupancy.pdf" at bounding box center [527, 456] width 506 height 913
click at [727, 931] on button "Next" at bounding box center [724, 938] width 51 height 27
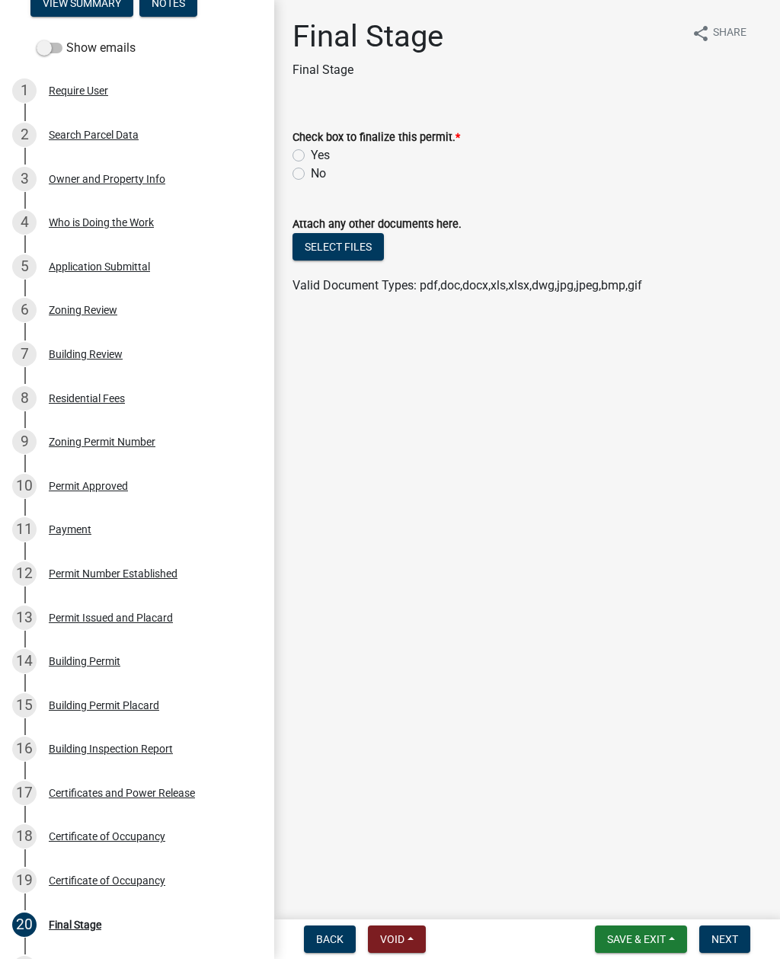
click at [311, 153] on label "Yes" at bounding box center [320, 155] width 19 height 18
click at [311, 153] on input "Yes" at bounding box center [316, 151] width 10 height 10
radio input "true"
click at [344, 242] on button "Select files" at bounding box center [337, 246] width 91 height 27
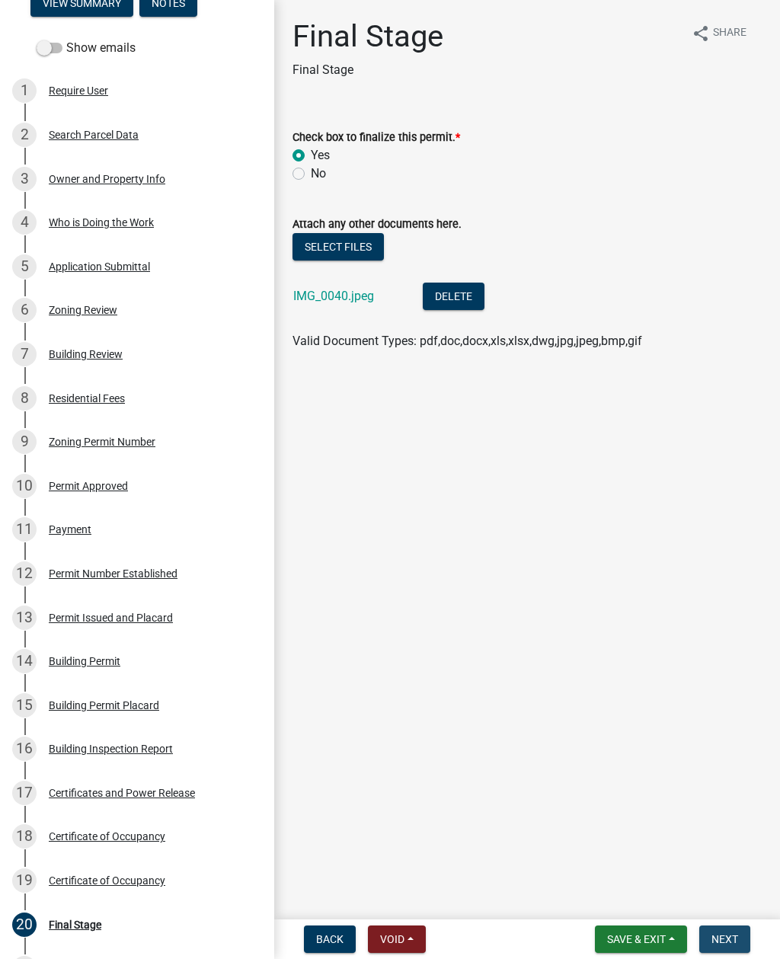
click at [739, 938] on button "Next" at bounding box center [724, 938] width 51 height 27
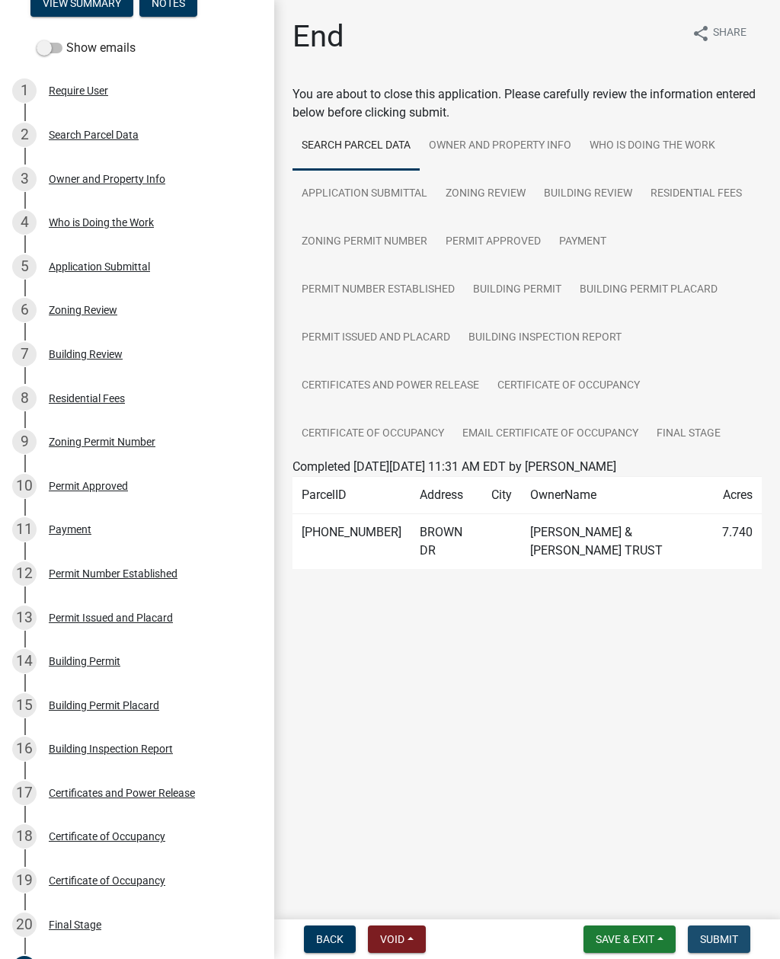
click at [733, 936] on span "Submit" at bounding box center [719, 939] width 38 height 12
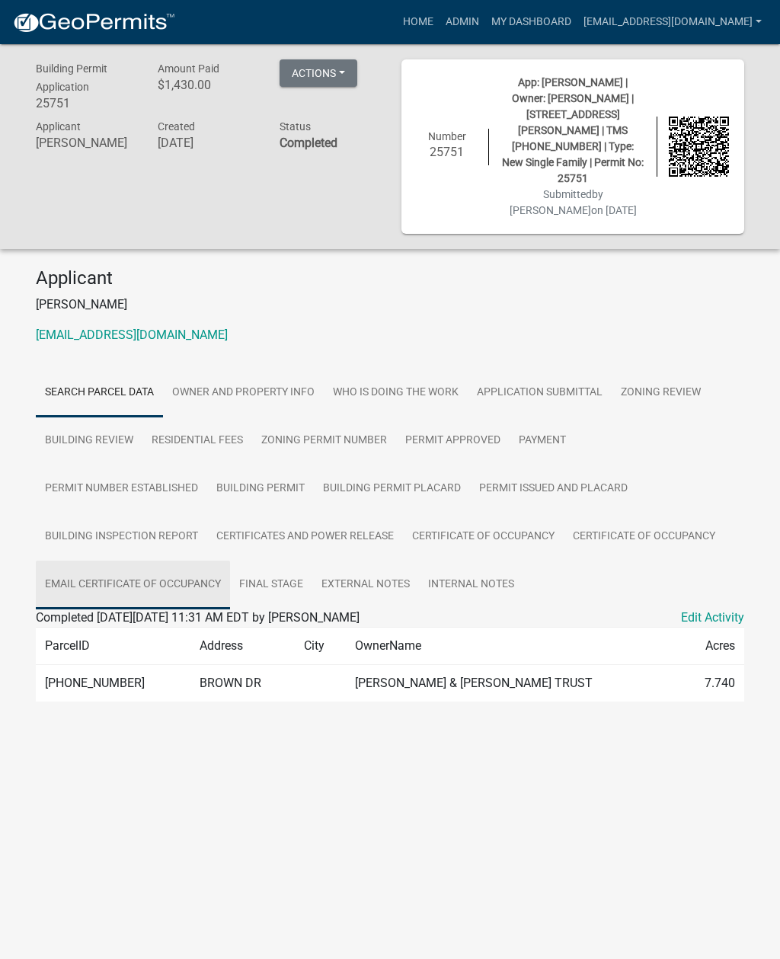
click at [123, 561] on link "Email Certificate of Occupancy" at bounding box center [133, 585] width 194 height 49
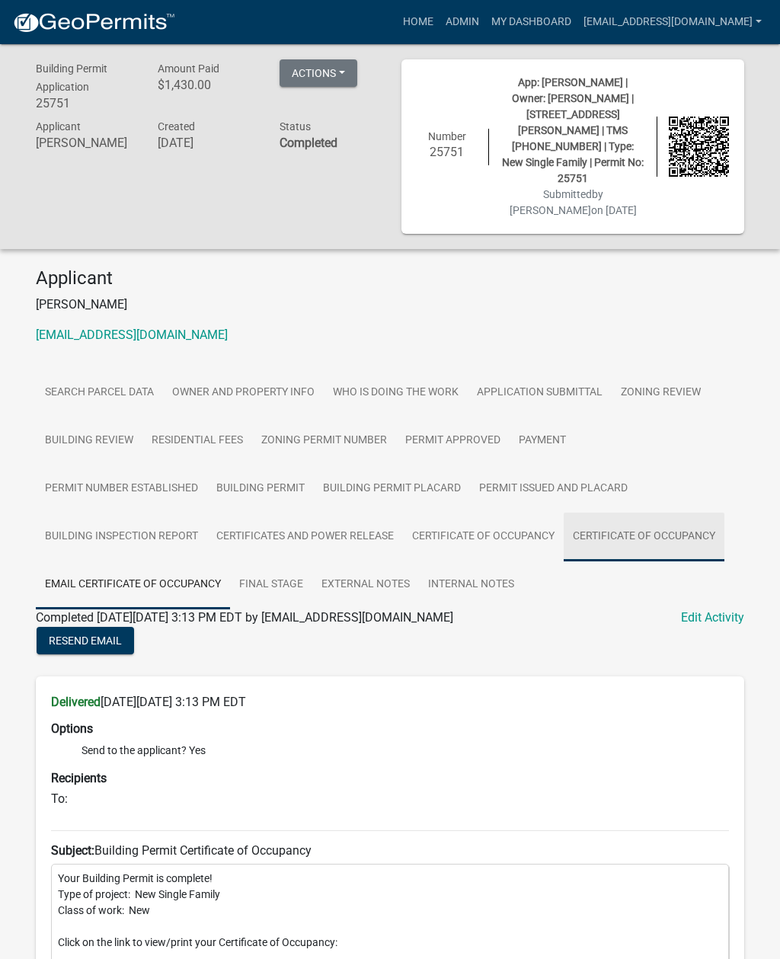
click at [643, 513] on link "Certificate of Occupancy" at bounding box center [644, 537] width 161 height 49
